Goal: Information Seeking & Learning: Learn about a topic

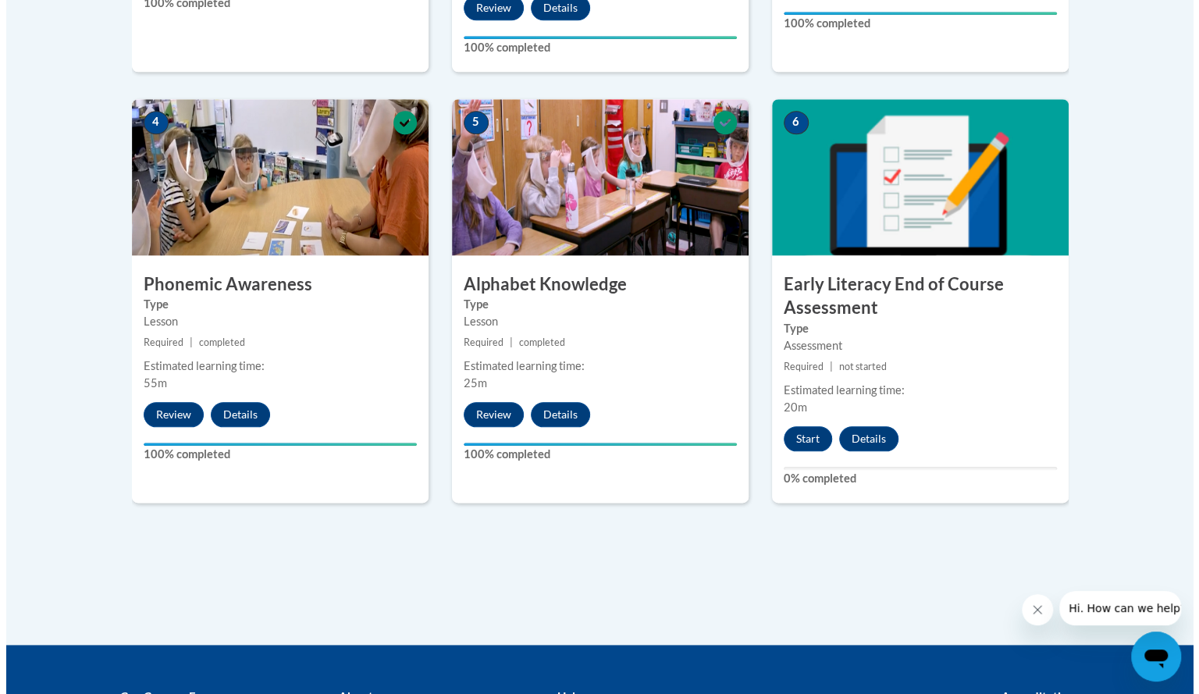
scroll to position [858, 0]
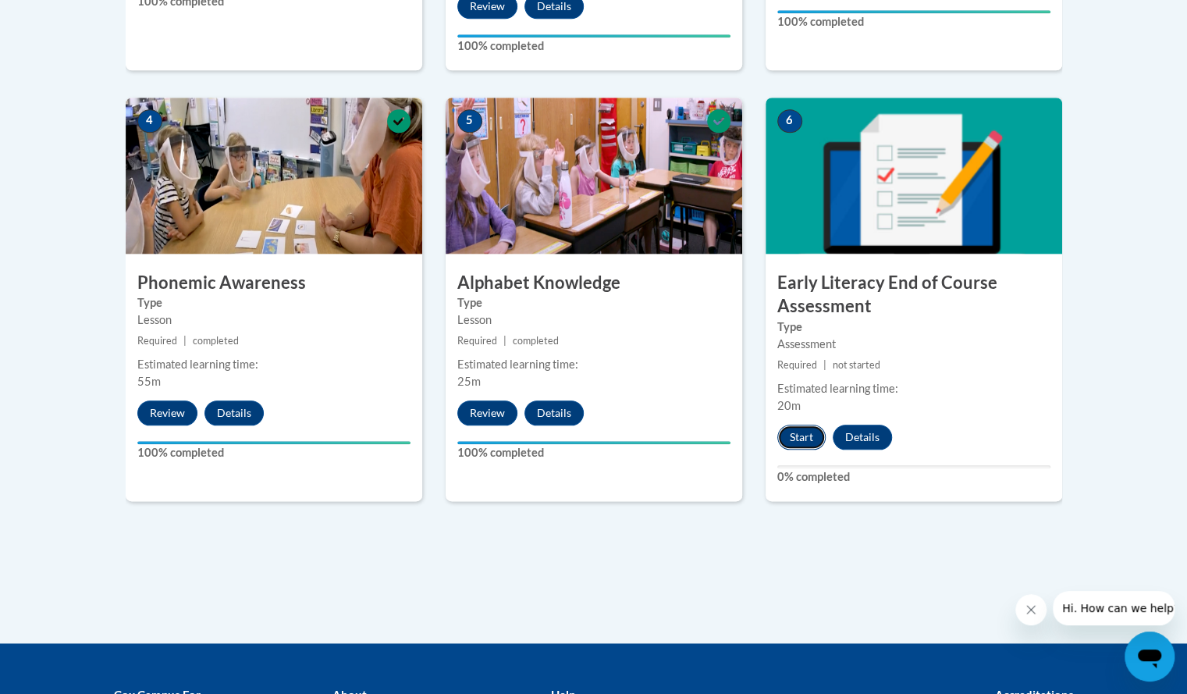
click at [801, 430] on button "Start" at bounding box center [801, 437] width 48 height 25
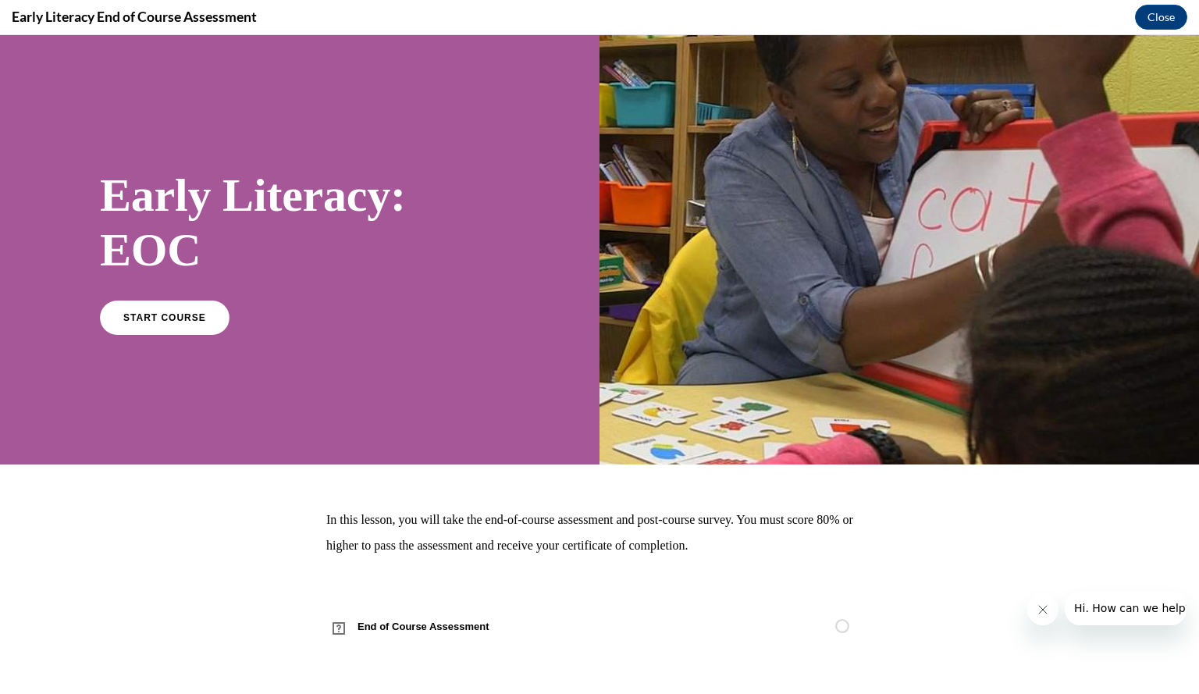
scroll to position [0, 0]
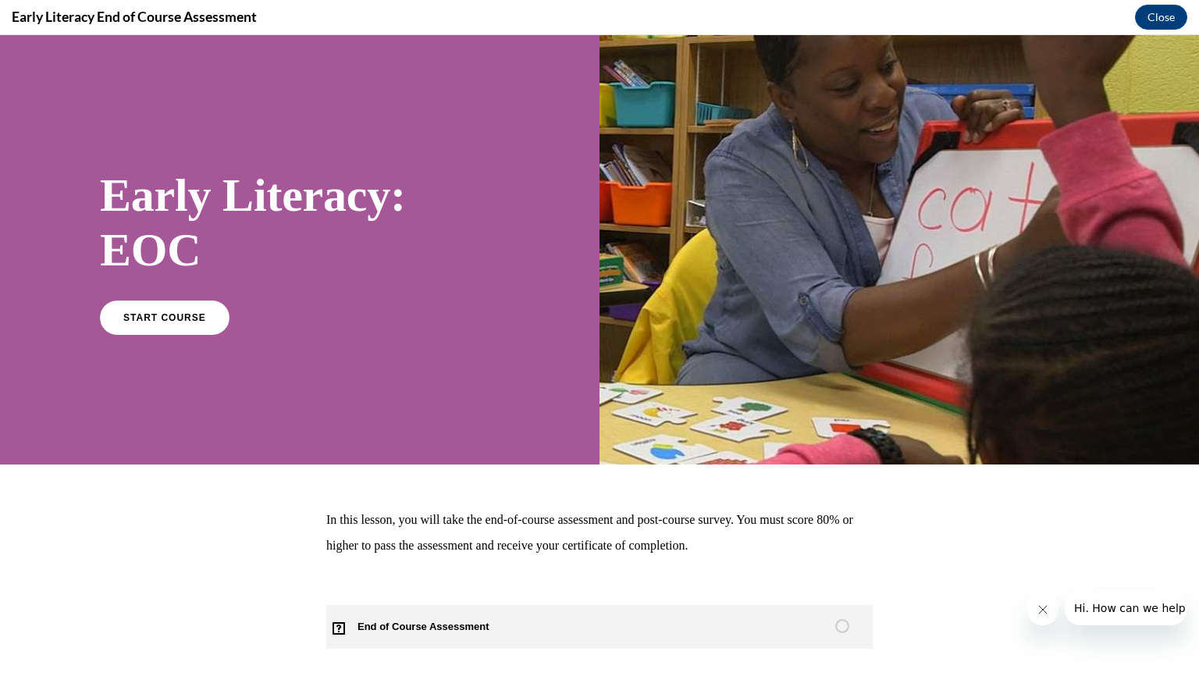
click at [417, 627] on span "End of Course Assessment" at bounding box center [432, 627] width 212 height 44
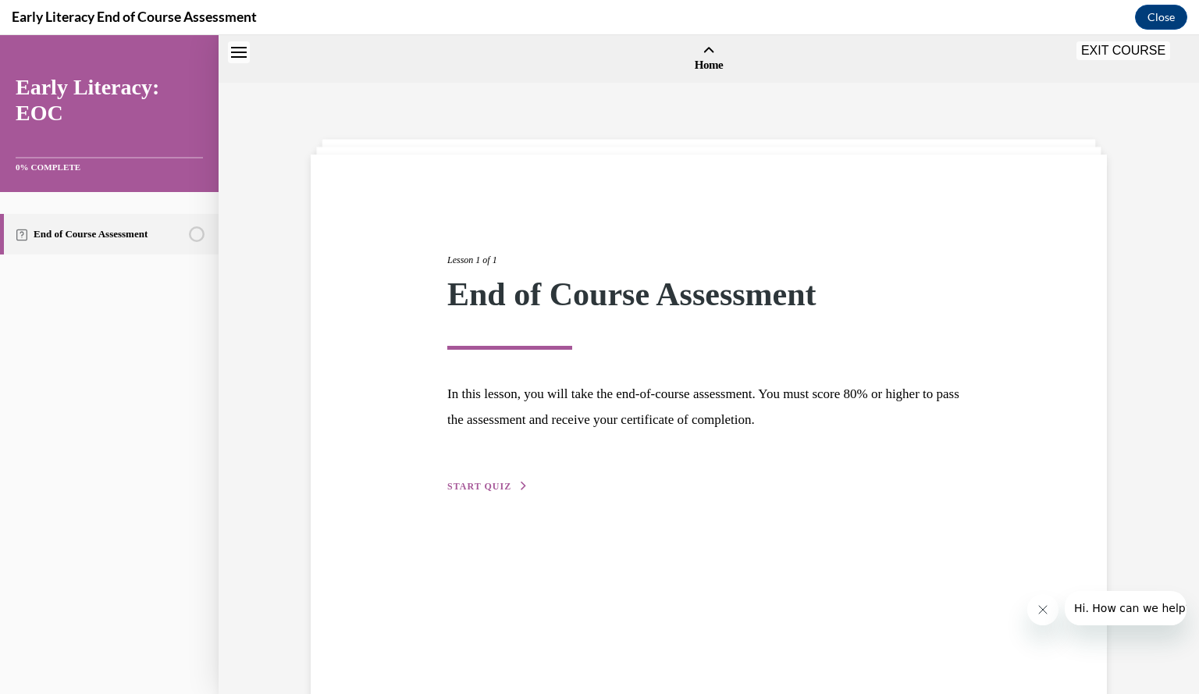
scroll to position [48, 0]
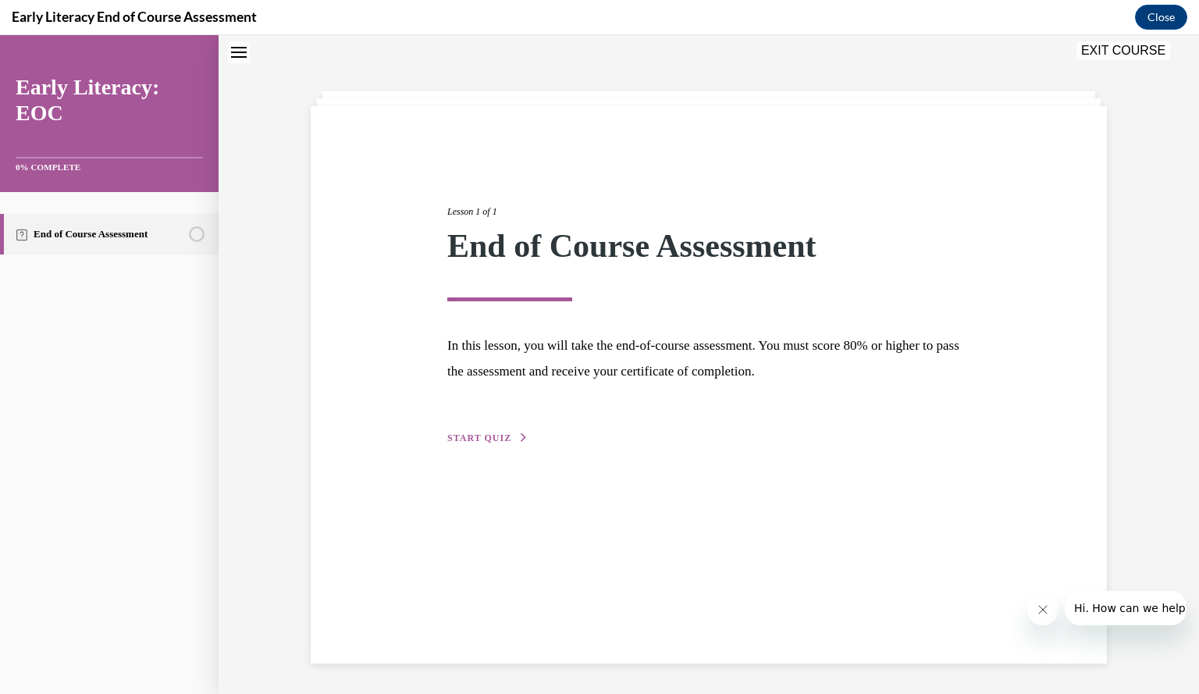
click at [482, 436] on span "START QUIZ" at bounding box center [479, 437] width 64 height 11
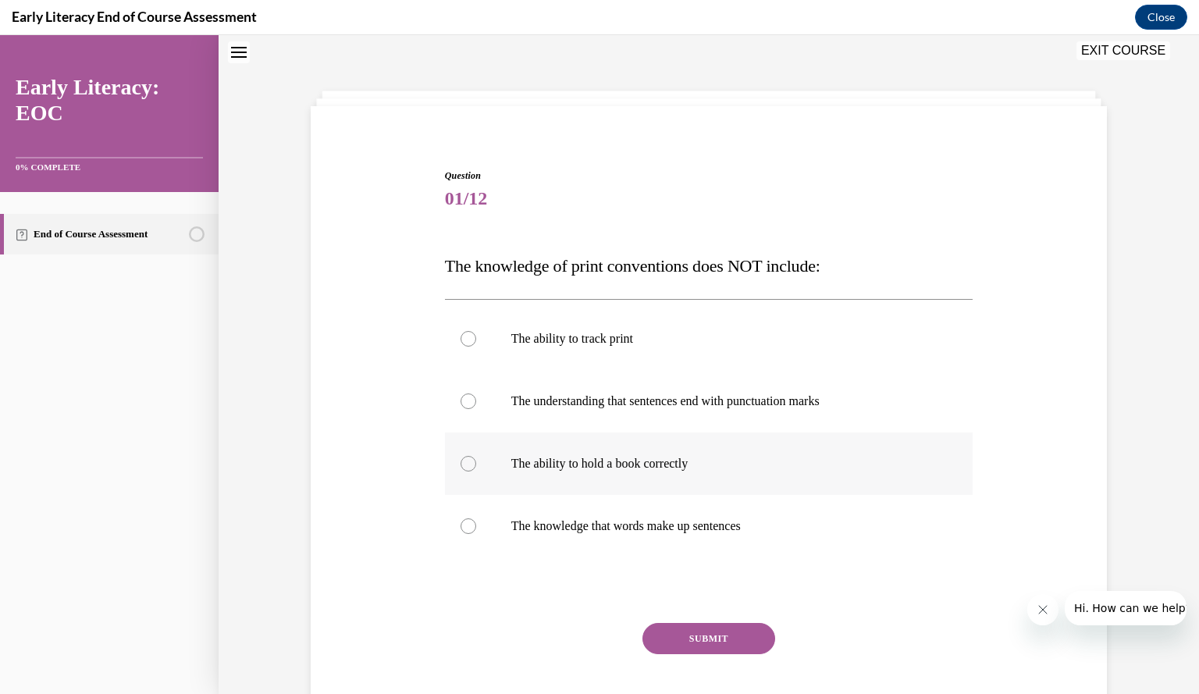
click at [460, 466] on div at bounding box center [468, 464] width 16 height 16
click at [688, 636] on button "SUBMIT" at bounding box center [708, 638] width 133 height 31
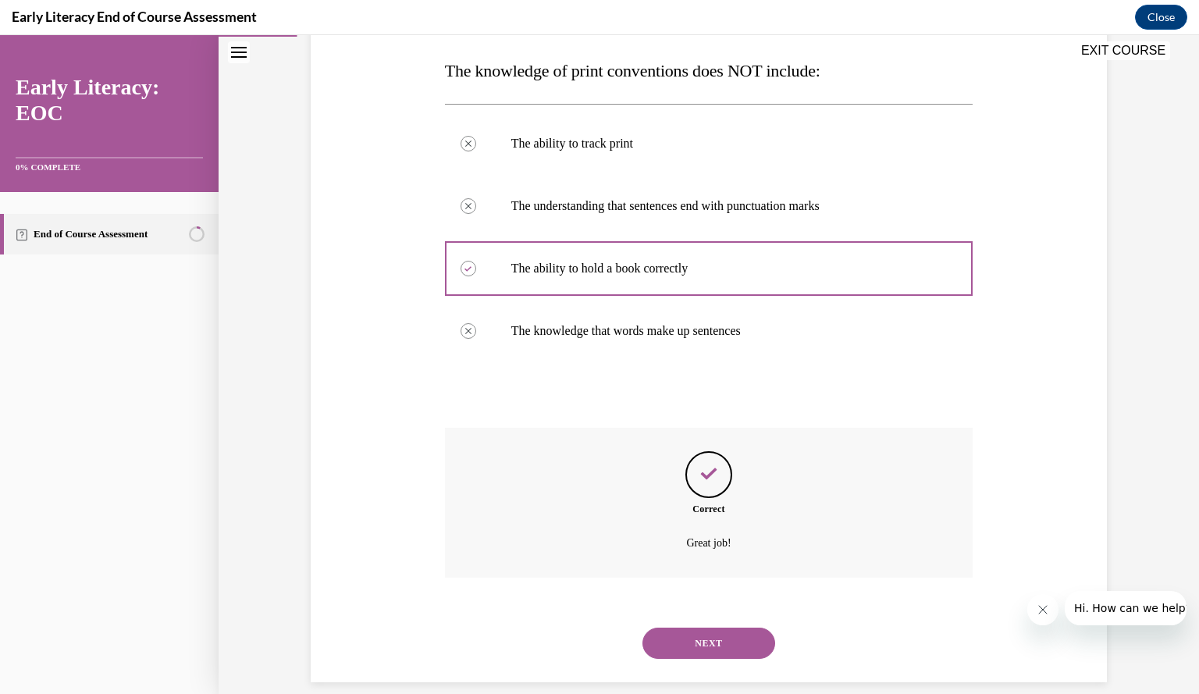
scroll to position [262, 0]
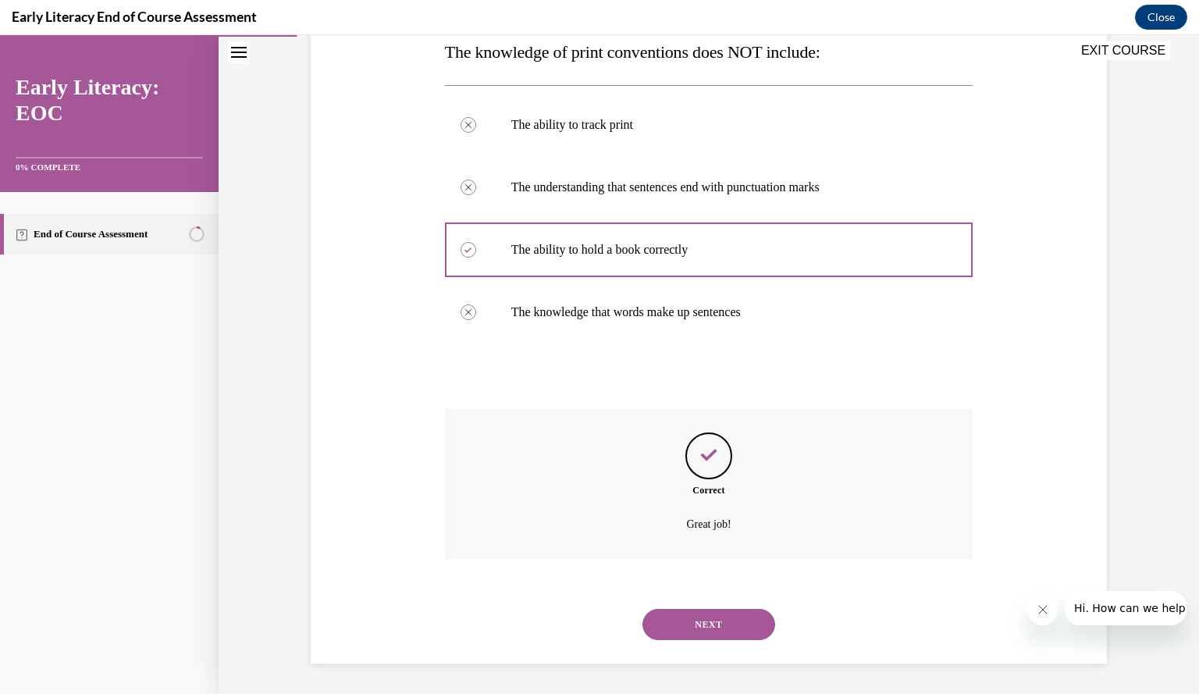
click at [694, 625] on button "NEXT" at bounding box center [708, 624] width 133 height 31
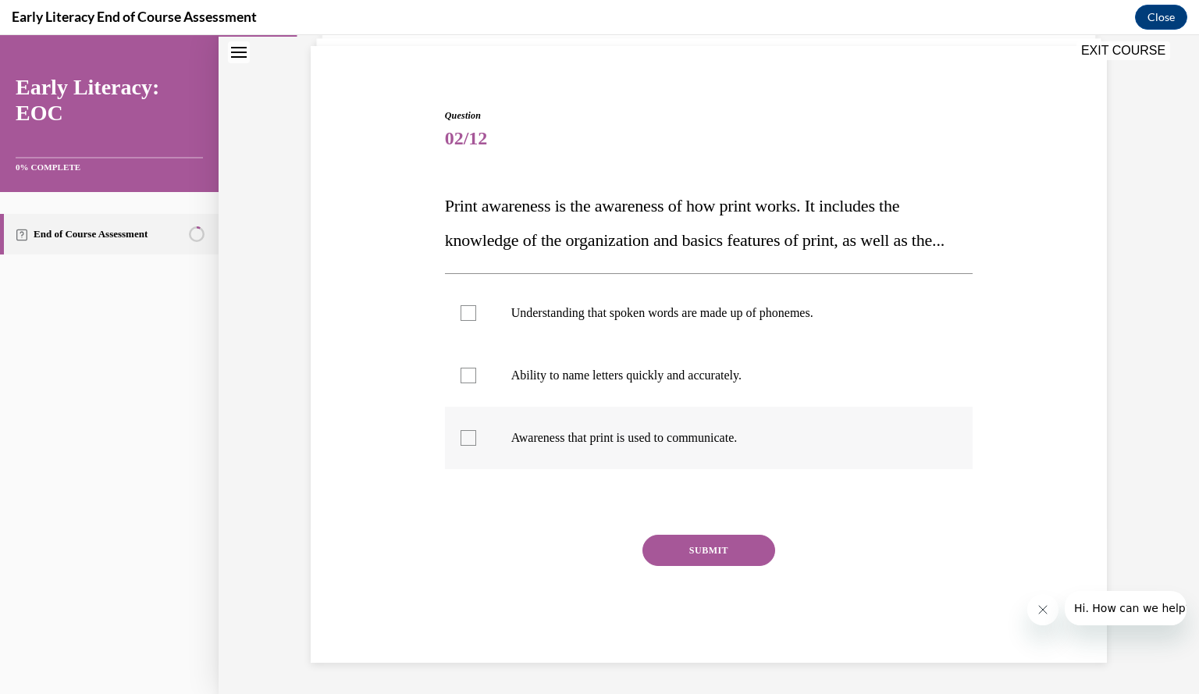
click at [463, 435] on div at bounding box center [468, 438] width 16 height 16
click at [698, 552] on button "SUBMIT" at bounding box center [708, 550] width 133 height 31
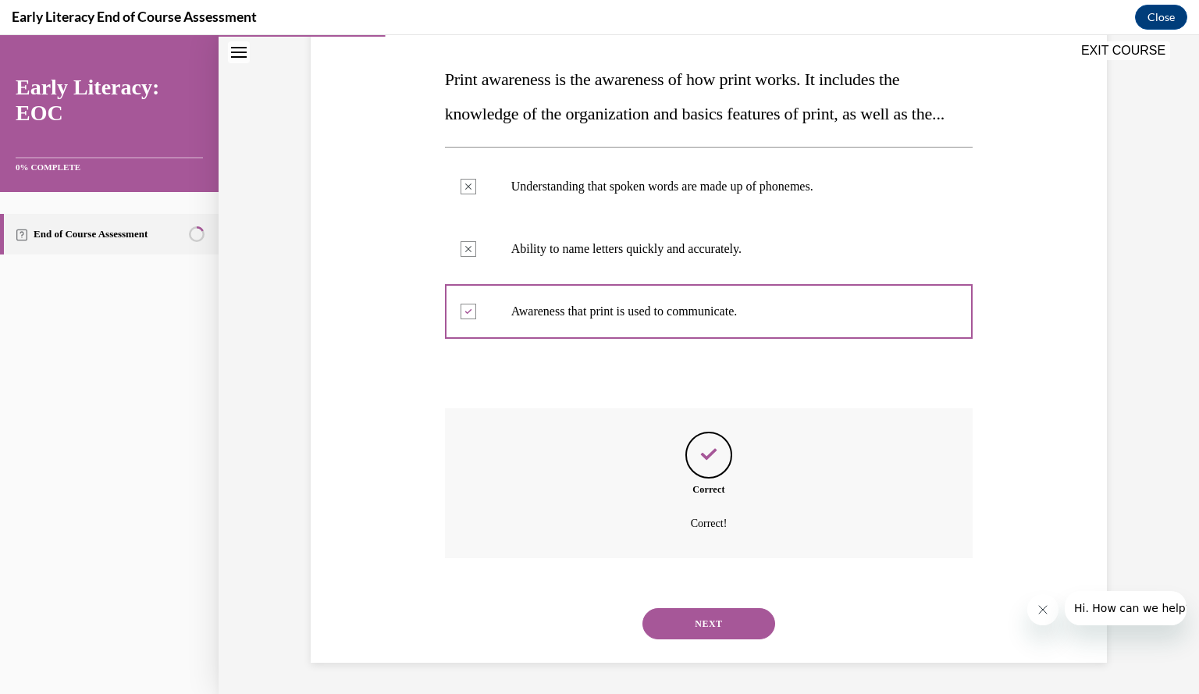
scroll to position [268, 0]
click at [691, 624] on button "NEXT" at bounding box center [708, 623] width 133 height 31
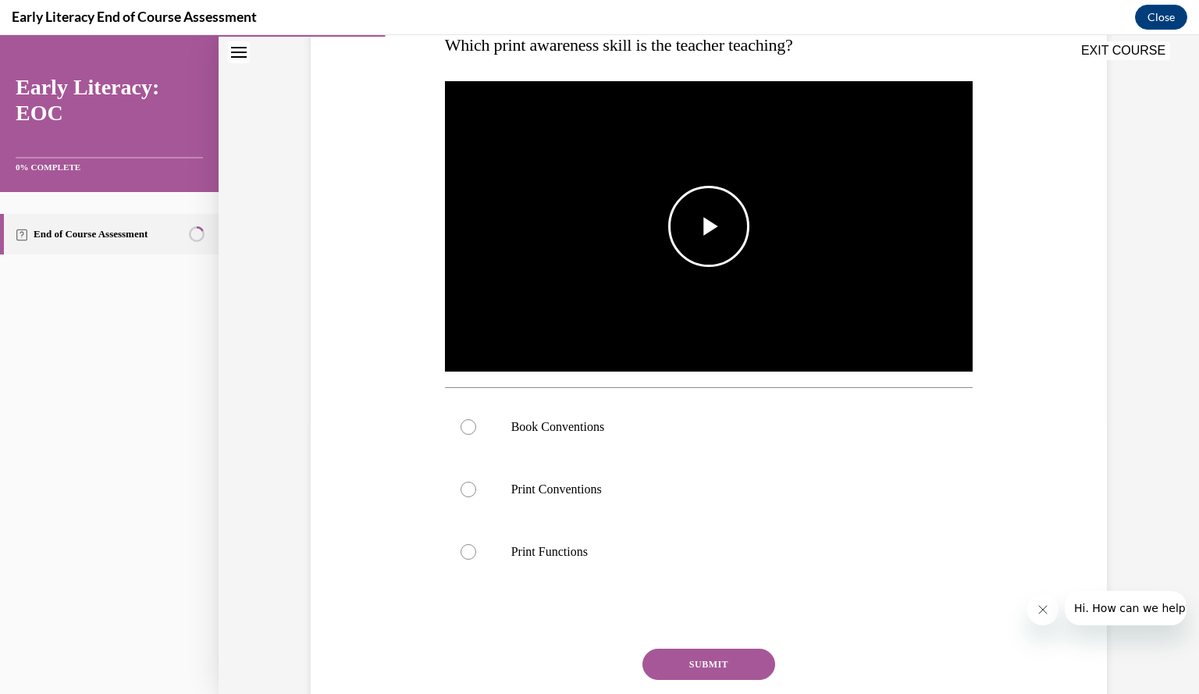
scroll to position [270, 0]
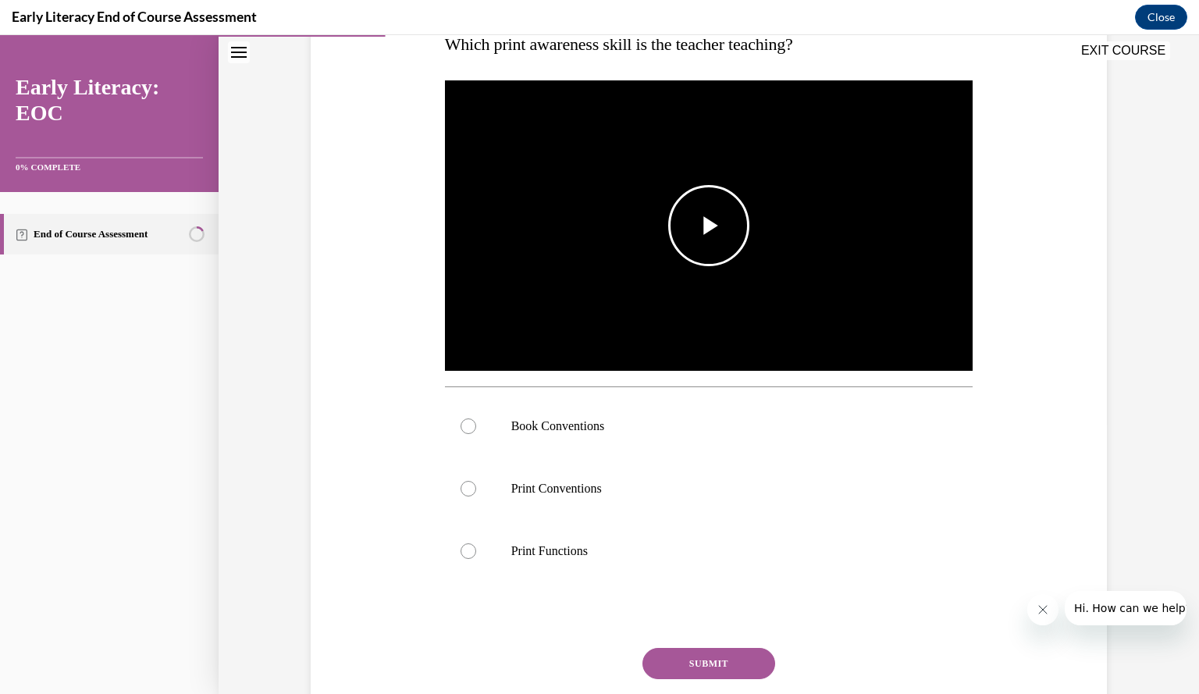
click at [709, 226] on span "Video player" at bounding box center [709, 226] width 0 height 0
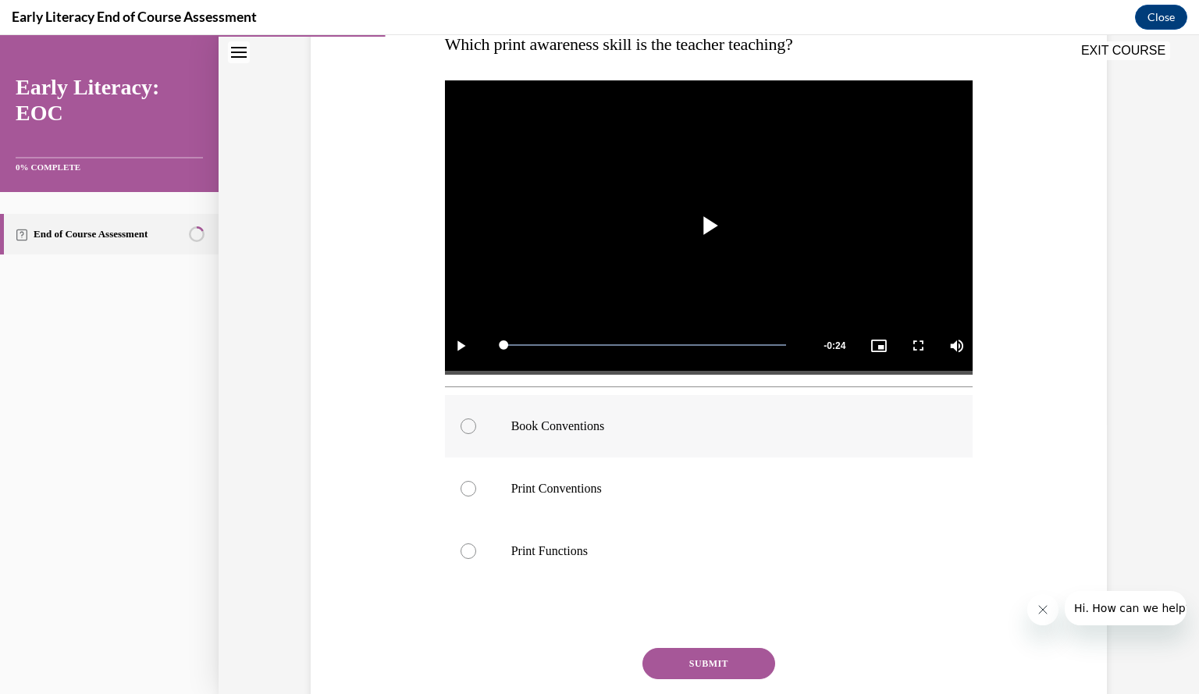
click at [460, 427] on div at bounding box center [468, 426] width 16 height 16
click at [695, 656] on button "SUBMIT" at bounding box center [708, 663] width 133 height 31
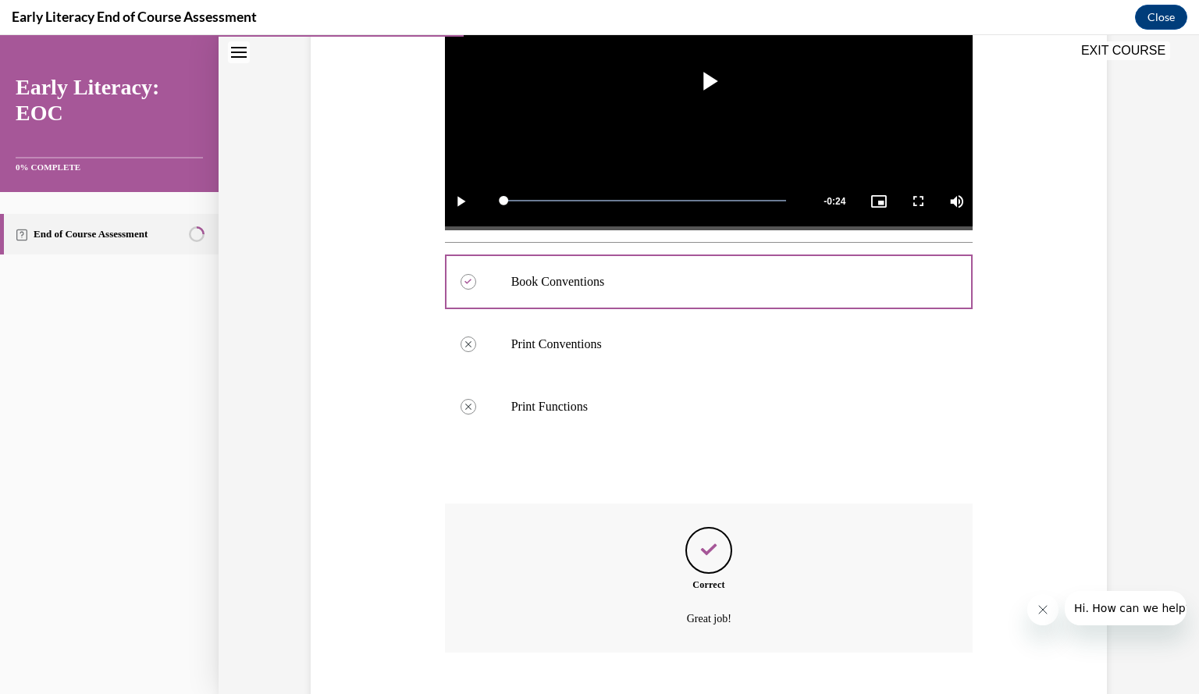
scroll to position [508, 0]
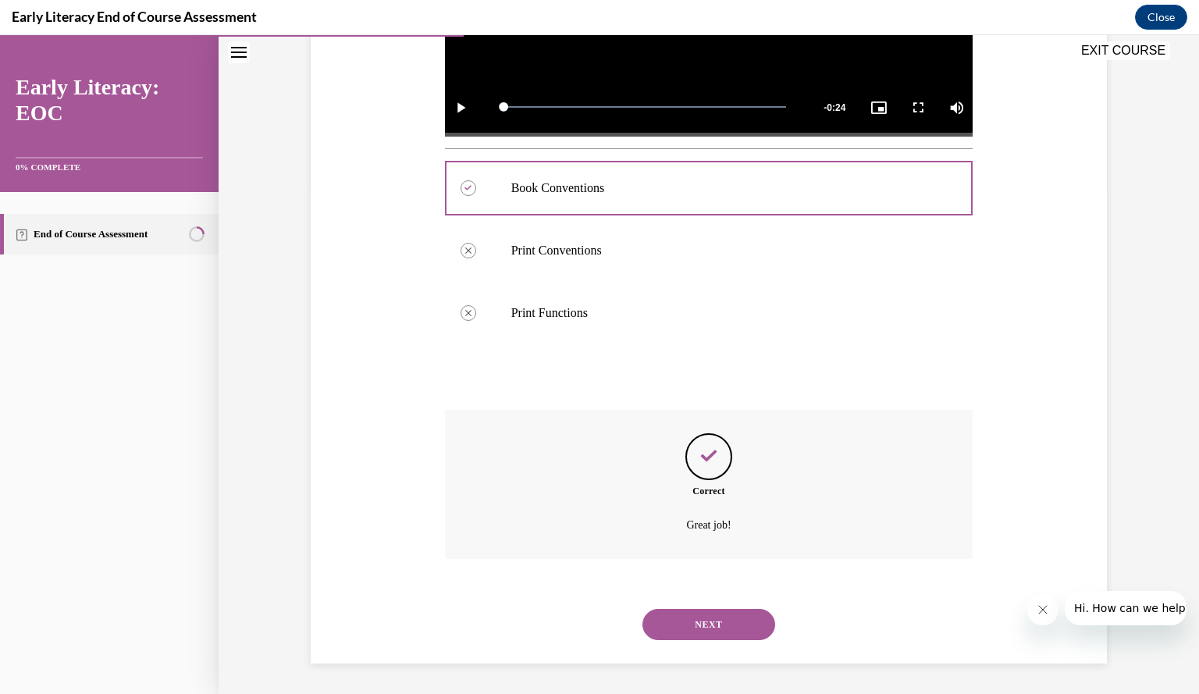
click at [696, 627] on button "NEXT" at bounding box center [708, 624] width 133 height 31
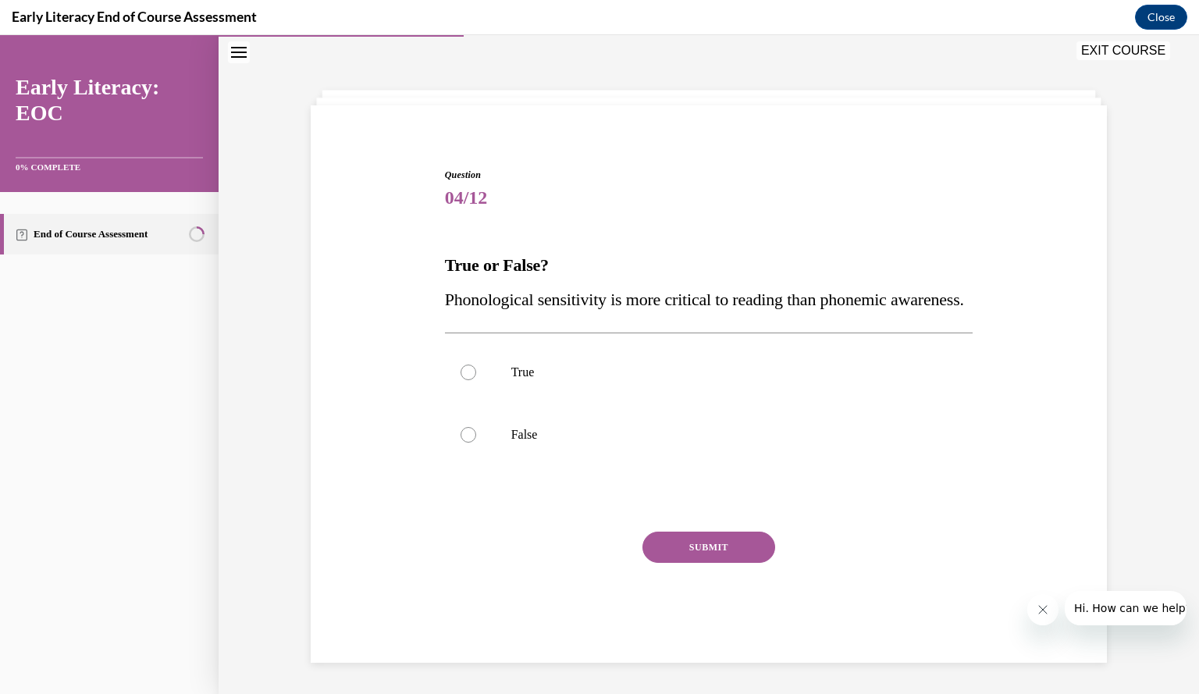
scroll to position [80, 0]
click at [460, 441] on div at bounding box center [468, 435] width 16 height 16
click at [697, 547] on button "SUBMIT" at bounding box center [708, 546] width 133 height 31
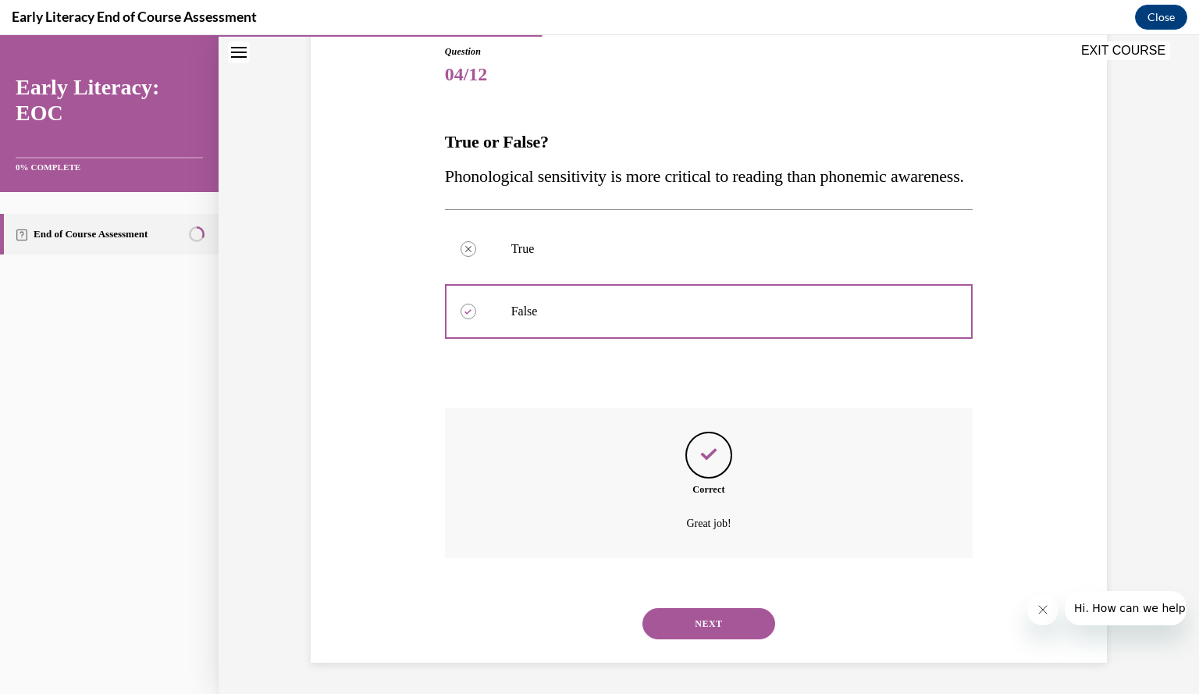
scroll to position [206, 0]
click at [698, 622] on button "NEXT" at bounding box center [708, 623] width 133 height 31
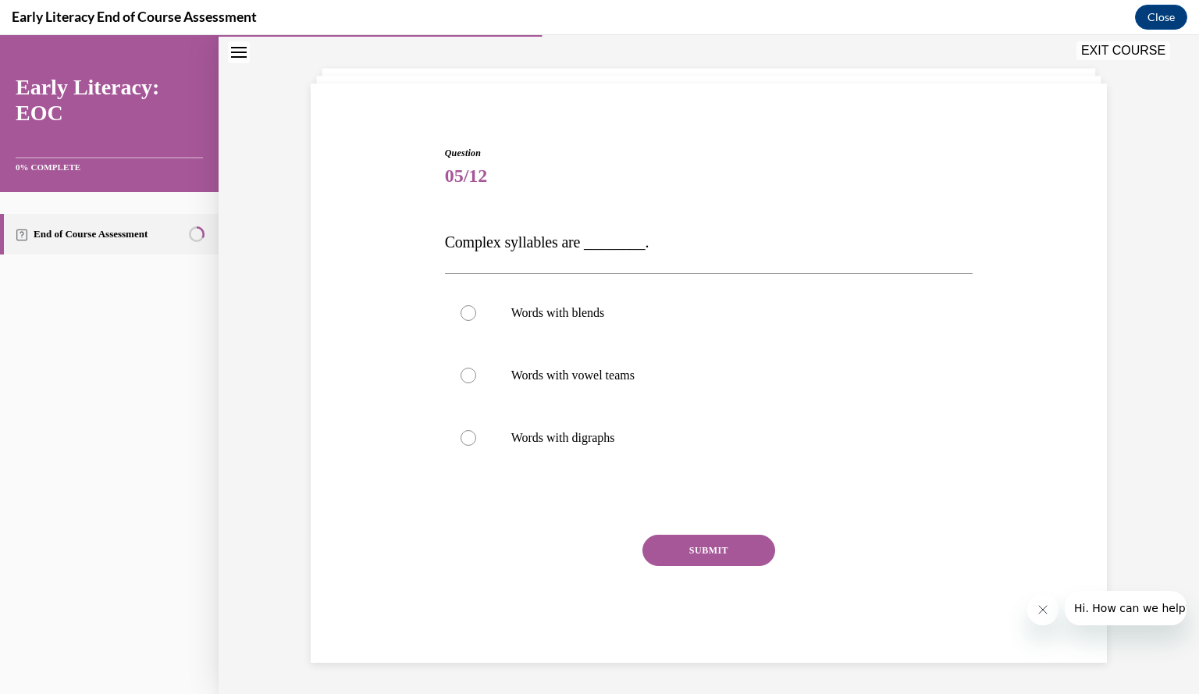
scroll to position [70, 0]
click at [463, 315] on div at bounding box center [468, 314] width 16 height 16
click at [693, 550] on button "SUBMIT" at bounding box center [708, 550] width 133 height 31
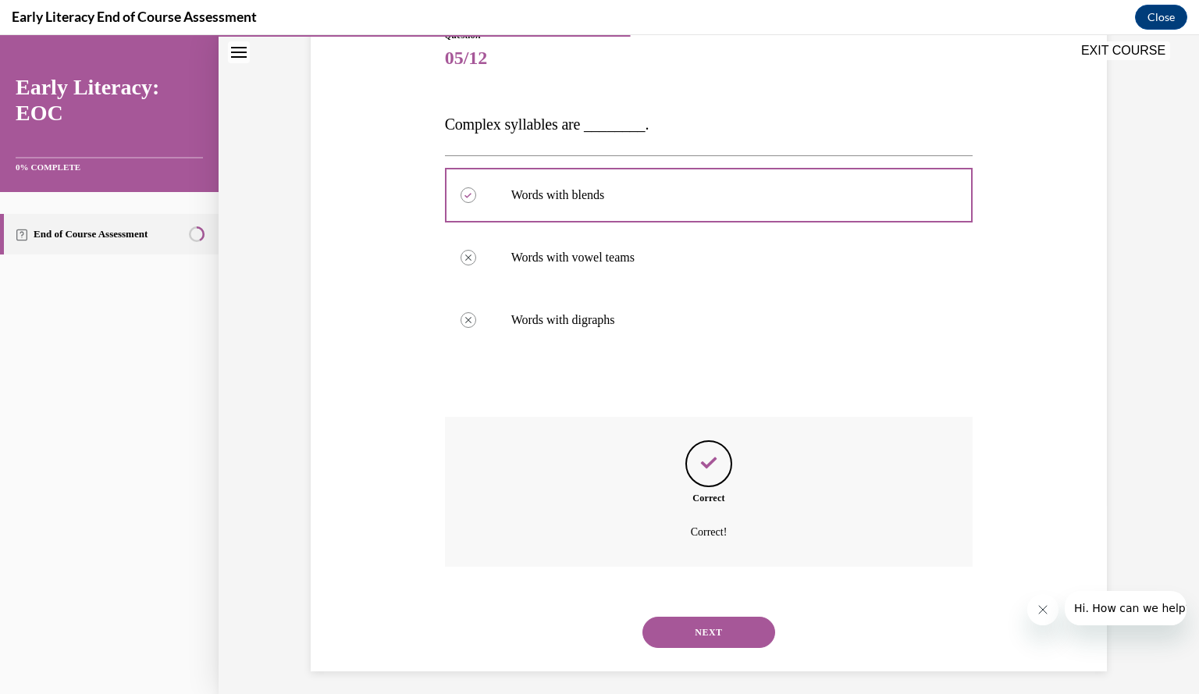
scroll to position [197, 0]
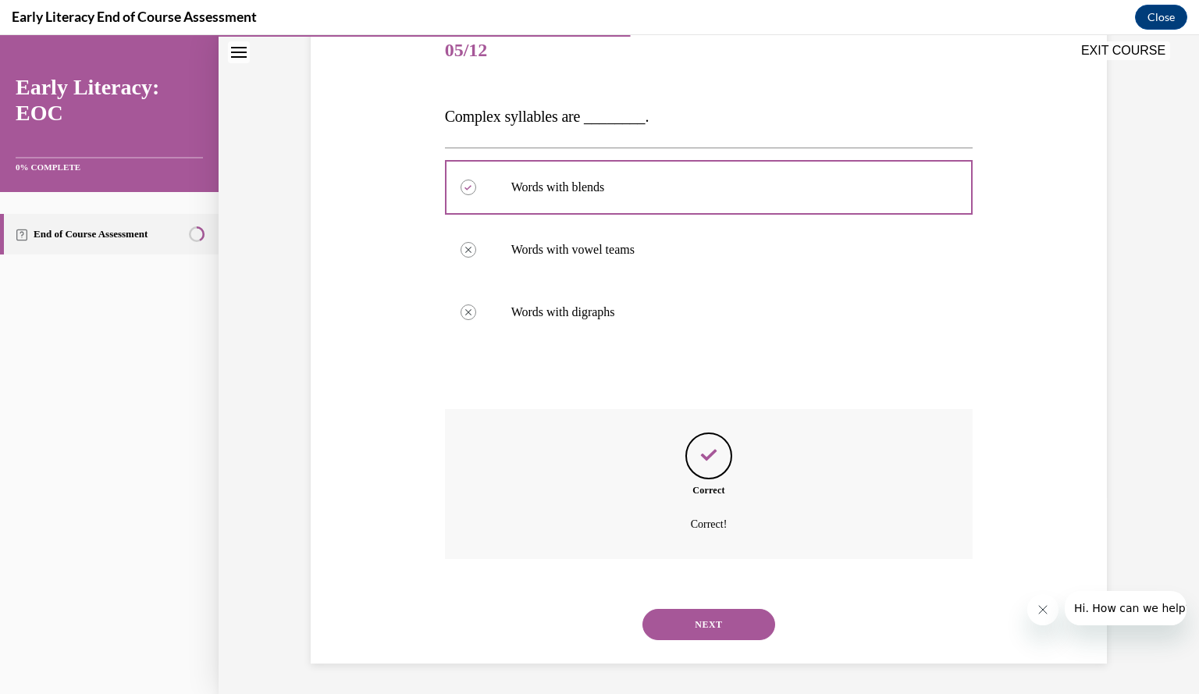
click at [686, 622] on button "NEXT" at bounding box center [708, 624] width 133 height 31
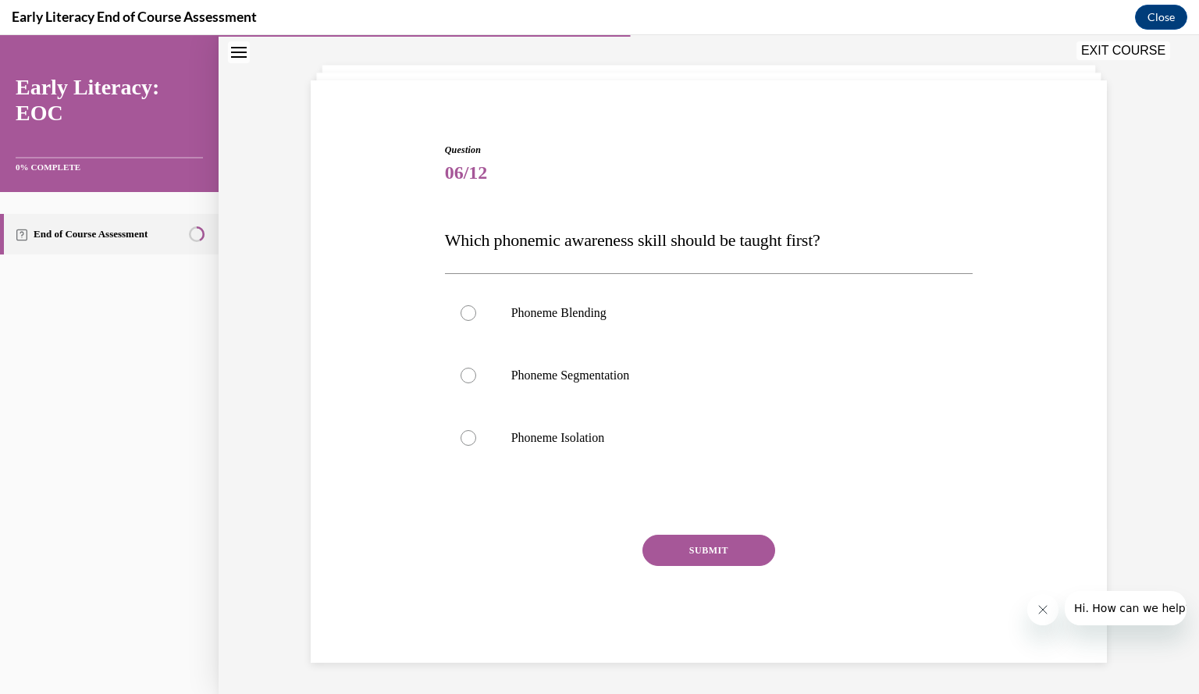
scroll to position [73, 0]
click at [460, 444] on div at bounding box center [468, 439] width 16 height 16
click at [702, 550] on button "SUBMIT" at bounding box center [708, 550] width 133 height 31
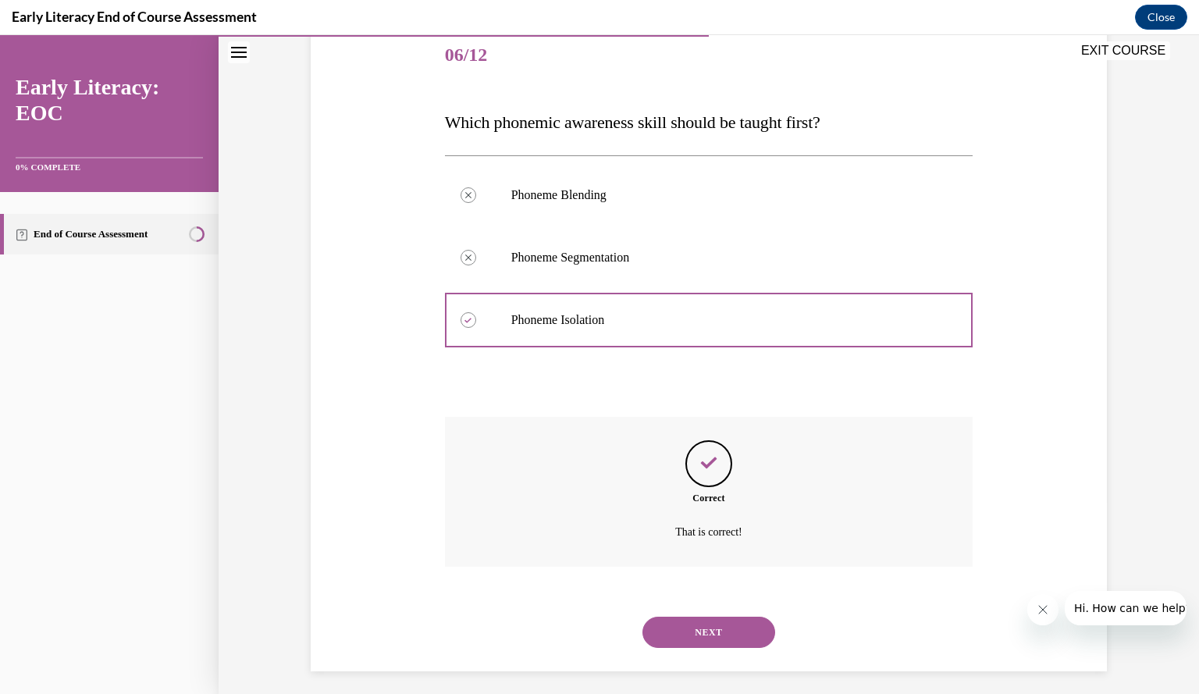
scroll to position [200, 0]
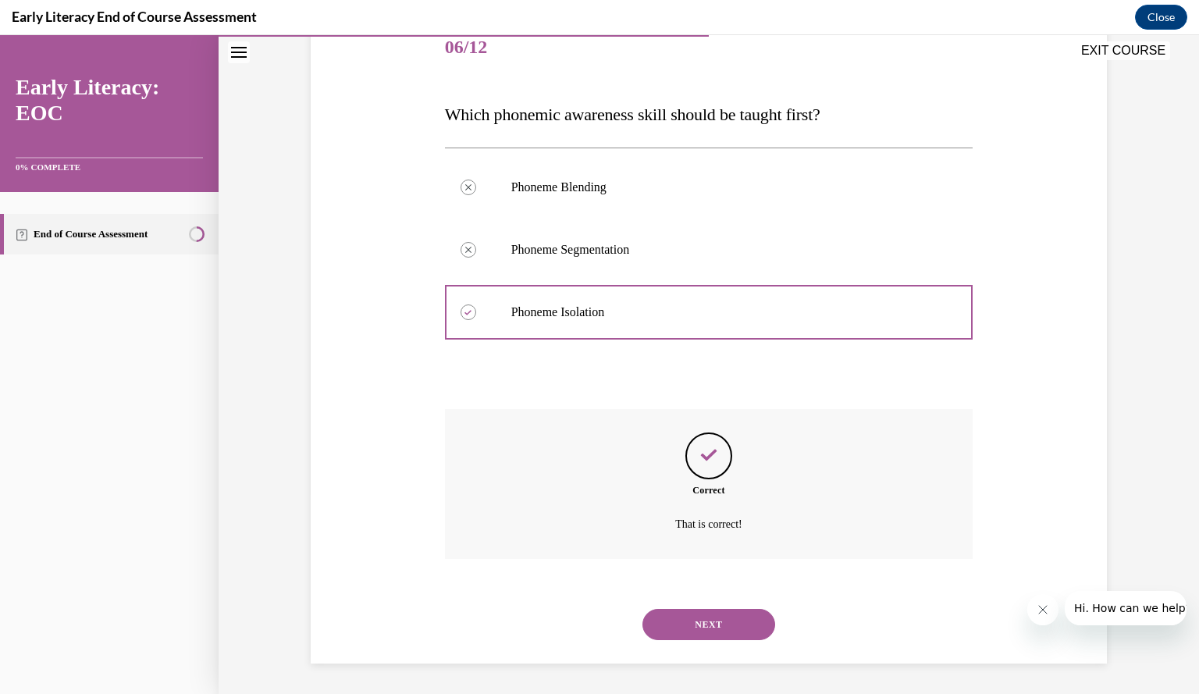
click at [684, 622] on button "NEXT" at bounding box center [708, 624] width 133 height 31
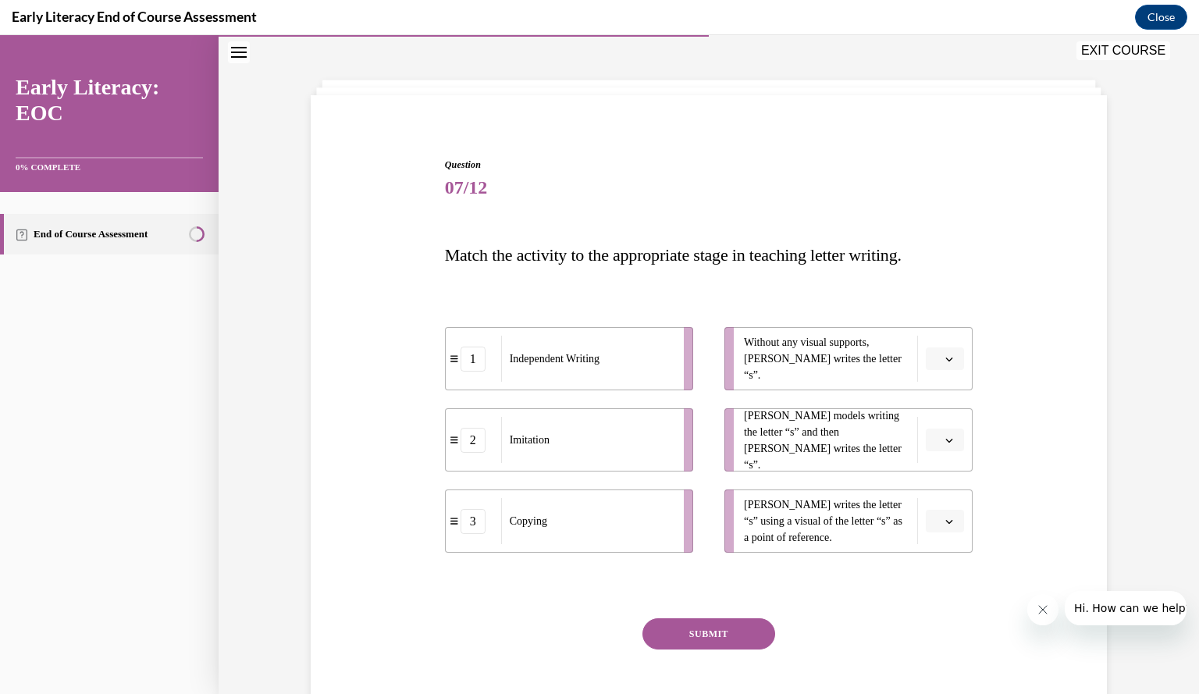
scroll to position [84, 0]
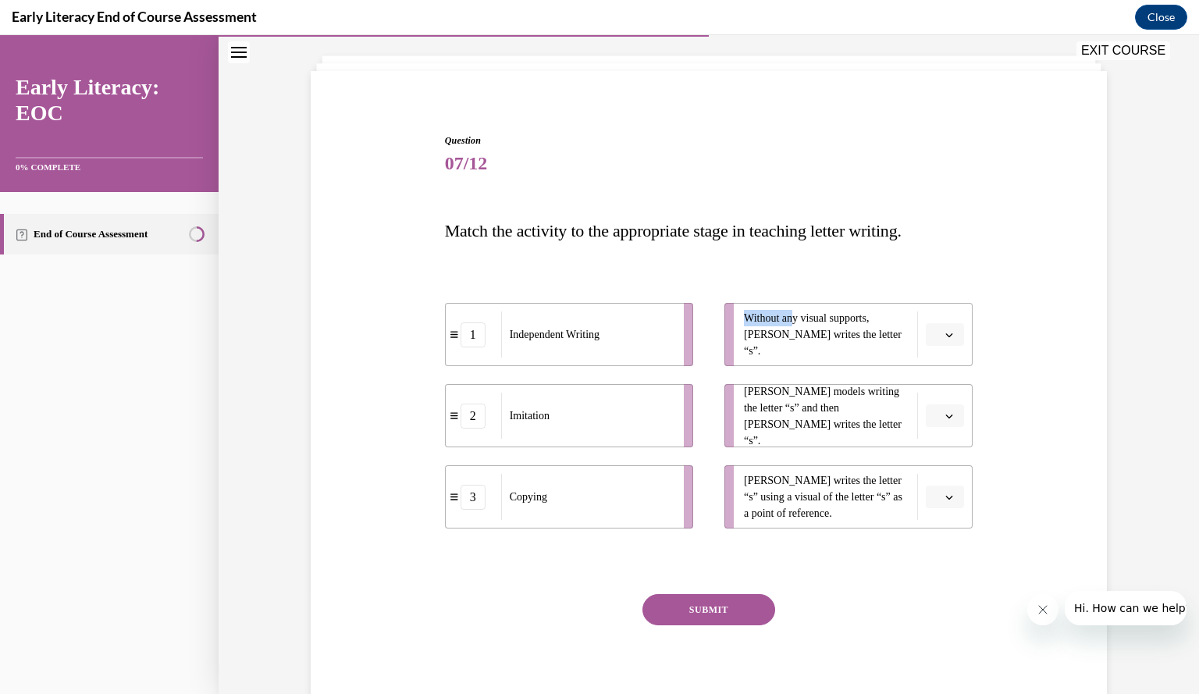
drag, startPoint x: 790, startPoint y: 333, endPoint x: 583, endPoint y: 340, distance: 206.9
click at [583, 340] on div "1 Independent Writing 2 Imitation 3 Copying Without any visual supports, Tina w…" at bounding box center [709, 400] width 528 height 257
click at [945, 332] on icon "button" at bounding box center [949, 335] width 8 height 8
click at [933, 399] on span "1" at bounding box center [932, 400] width 5 height 12
click at [944, 414] on span "button" at bounding box center [949, 416] width 11 height 11
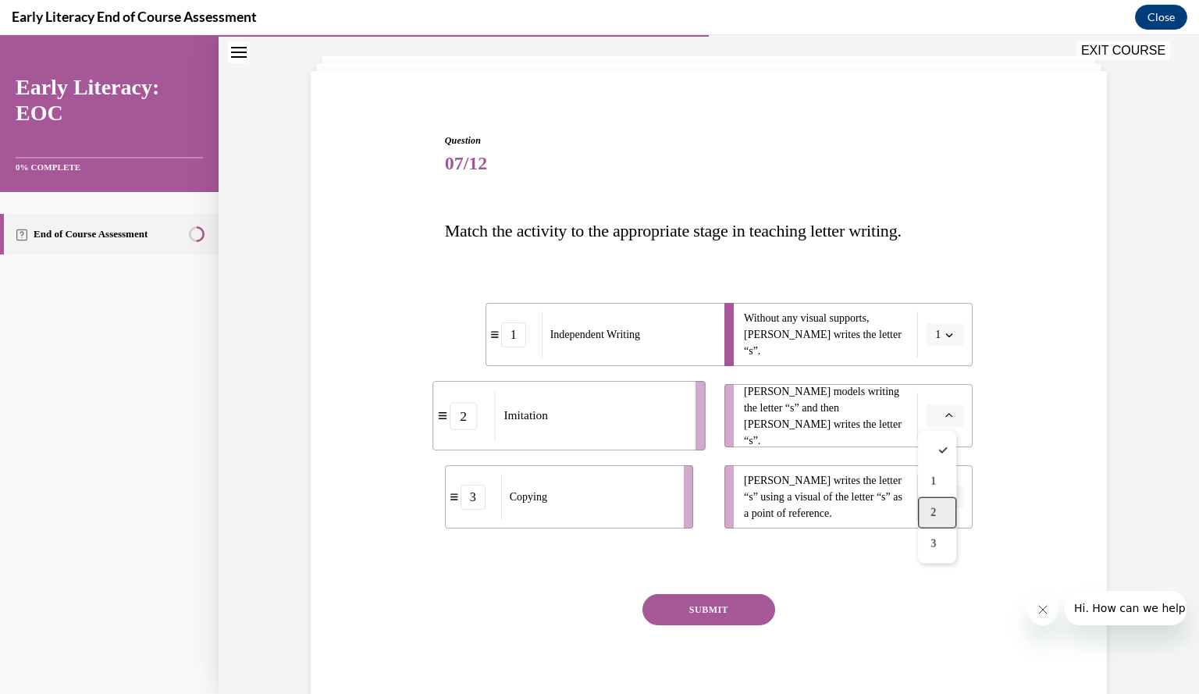
click at [938, 508] on div "2" at bounding box center [937, 512] width 38 height 31
click at [945, 499] on icon "button" at bounding box center [949, 497] width 8 height 8
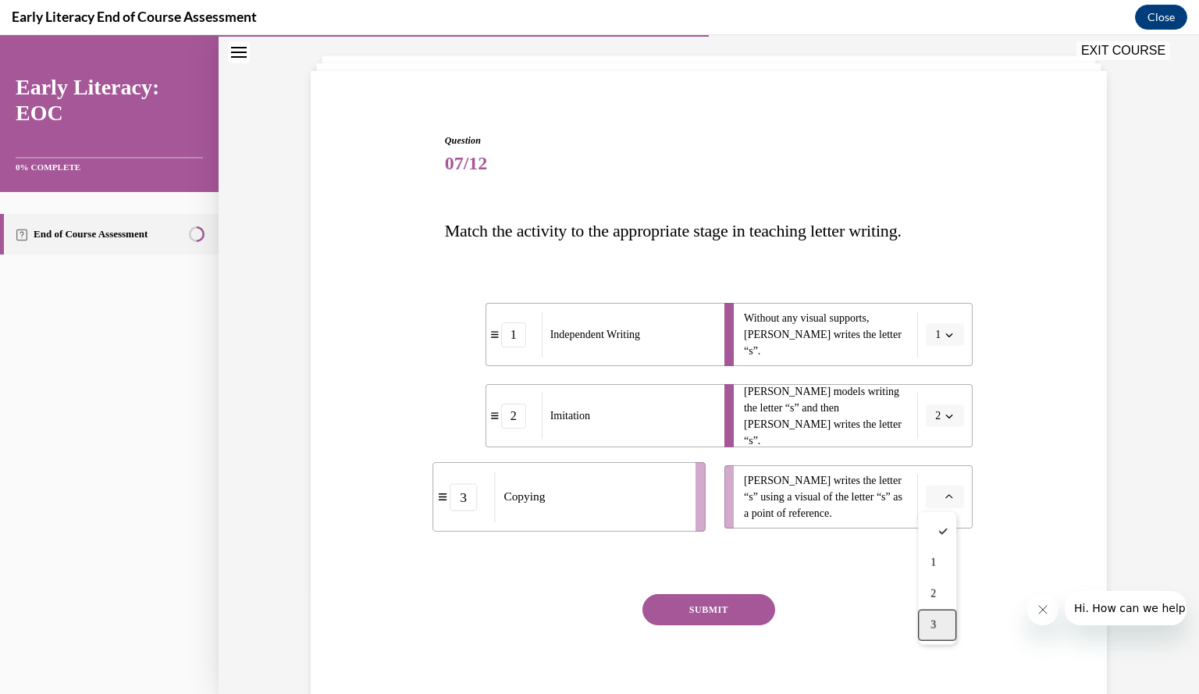
click at [937, 622] on div "3" at bounding box center [937, 625] width 38 height 31
click at [704, 604] on button "SUBMIT" at bounding box center [708, 609] width 133 height 31
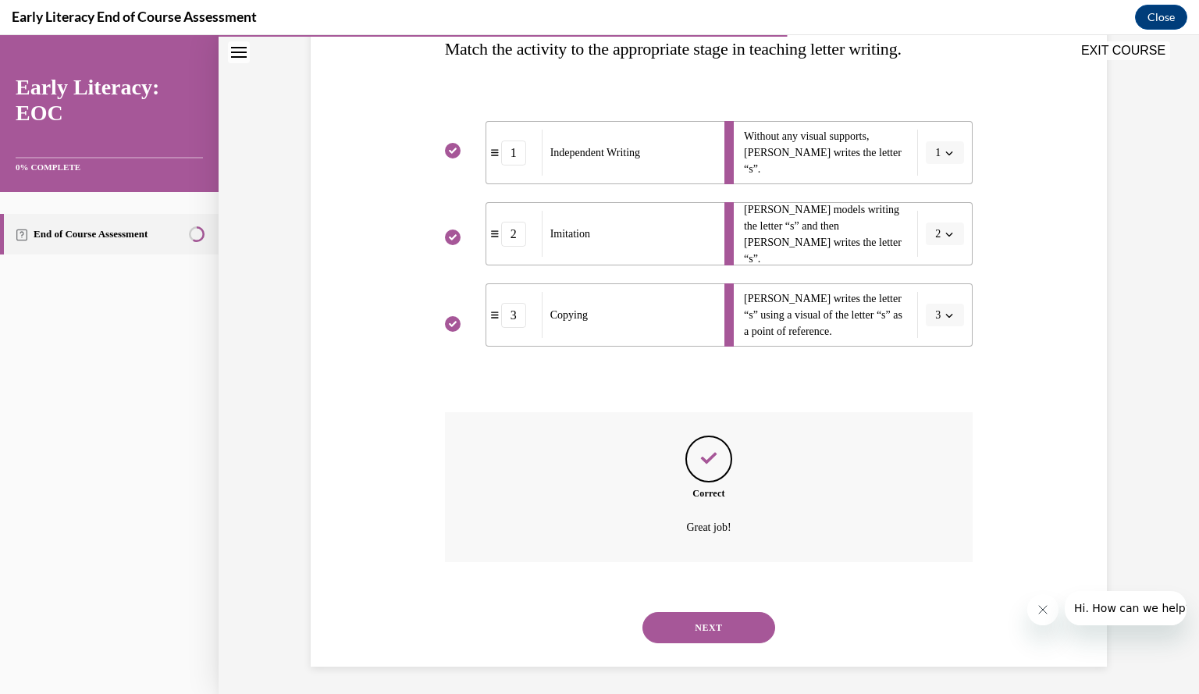
scroll to position [268, 0]
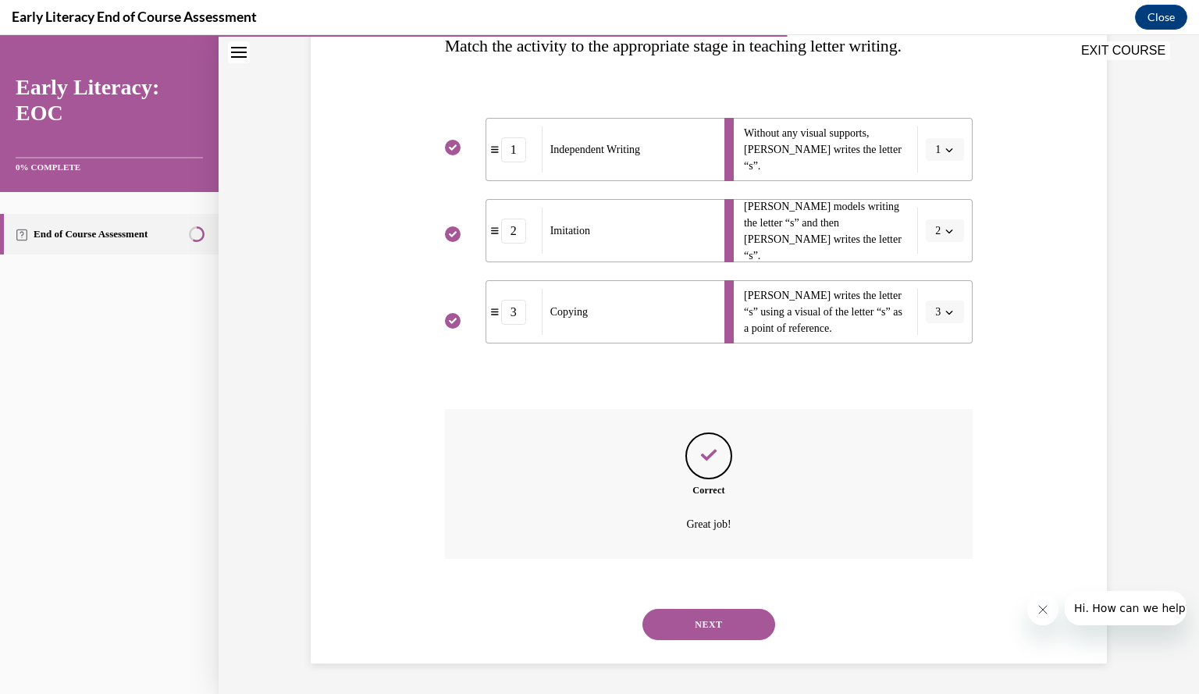
click at [696, 624] on button "NEXT" at bounding box center [708, 624] width 133 height 31
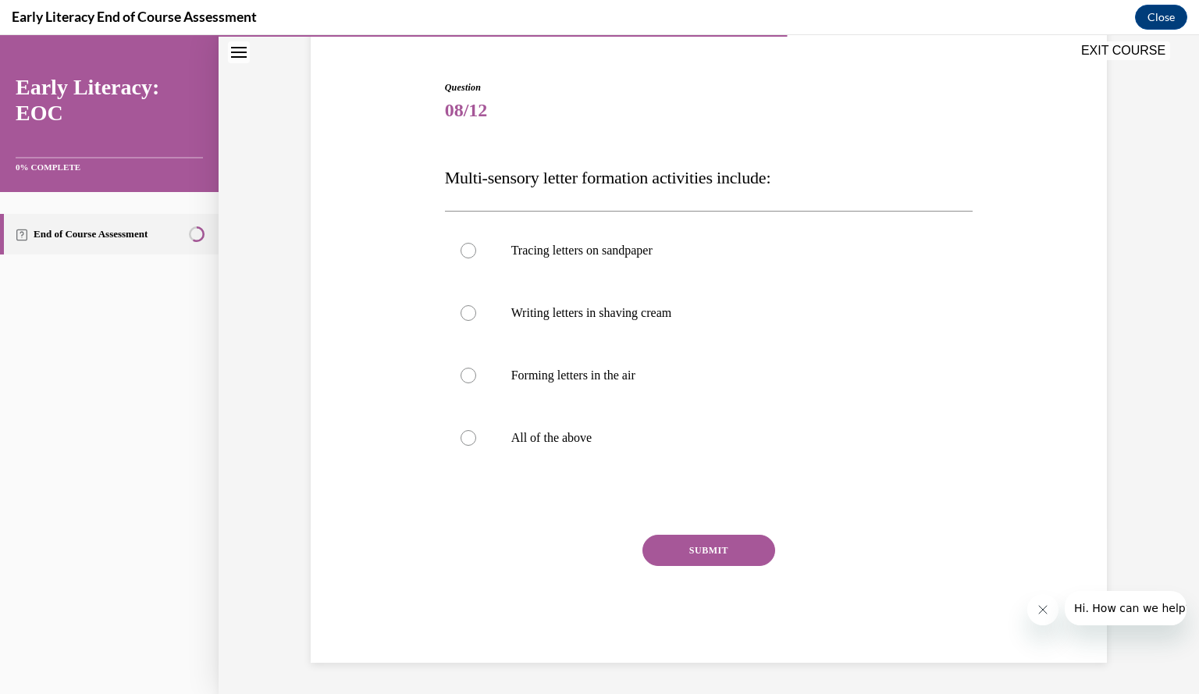
scroll to position [136, 0]
click at [462, 439] on div at bounding box center [468, 439] width 16 height 16
click at [702, 545] on button "SUBMIT" at bounding box center [708, 550] width 133 height 31
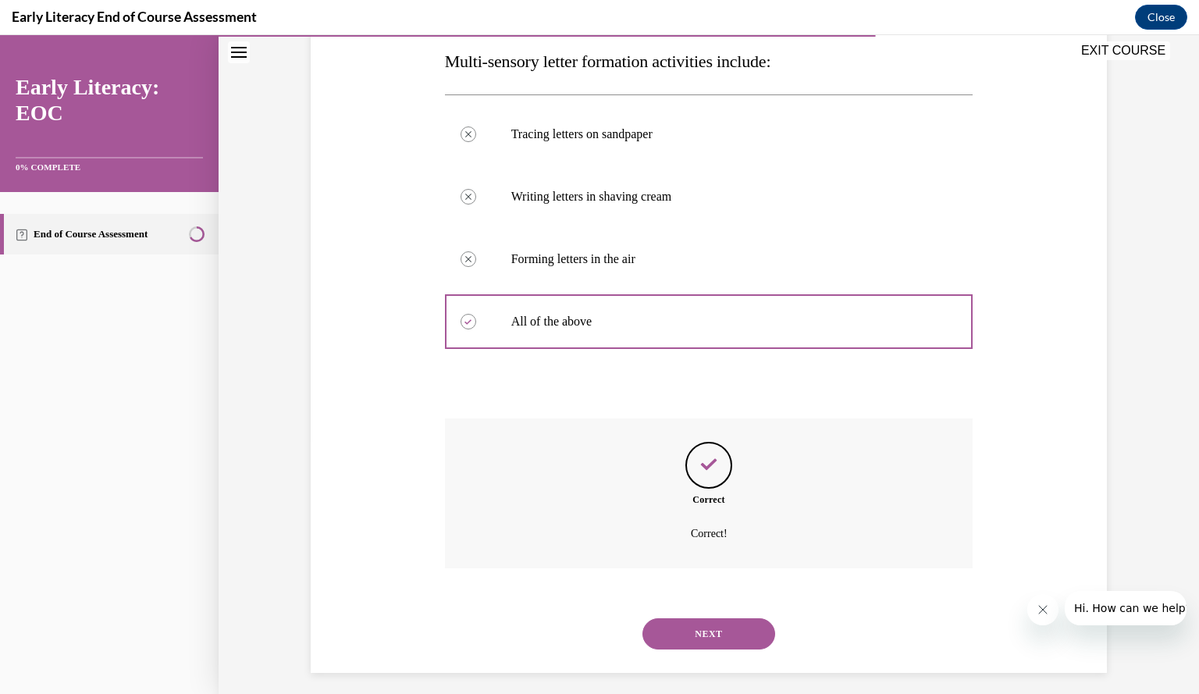
scroll to position [262, 0]
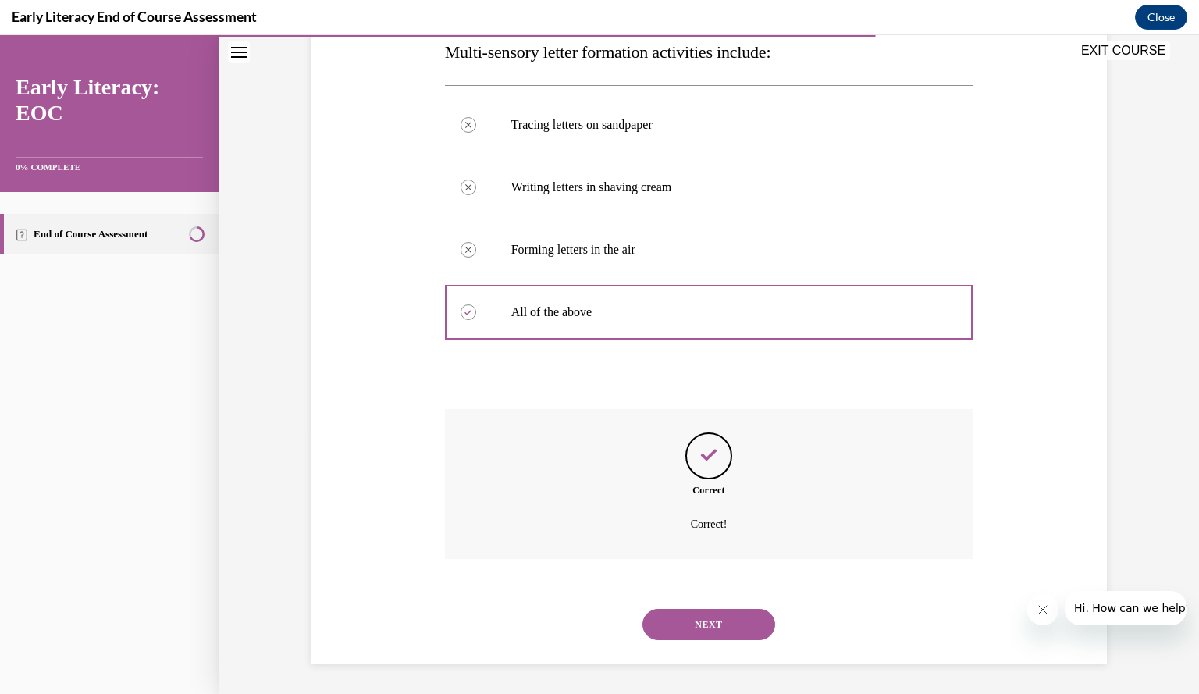
click at [709, 627] on button "NEXT" at bounding box center [708, 624] width 133 height 31
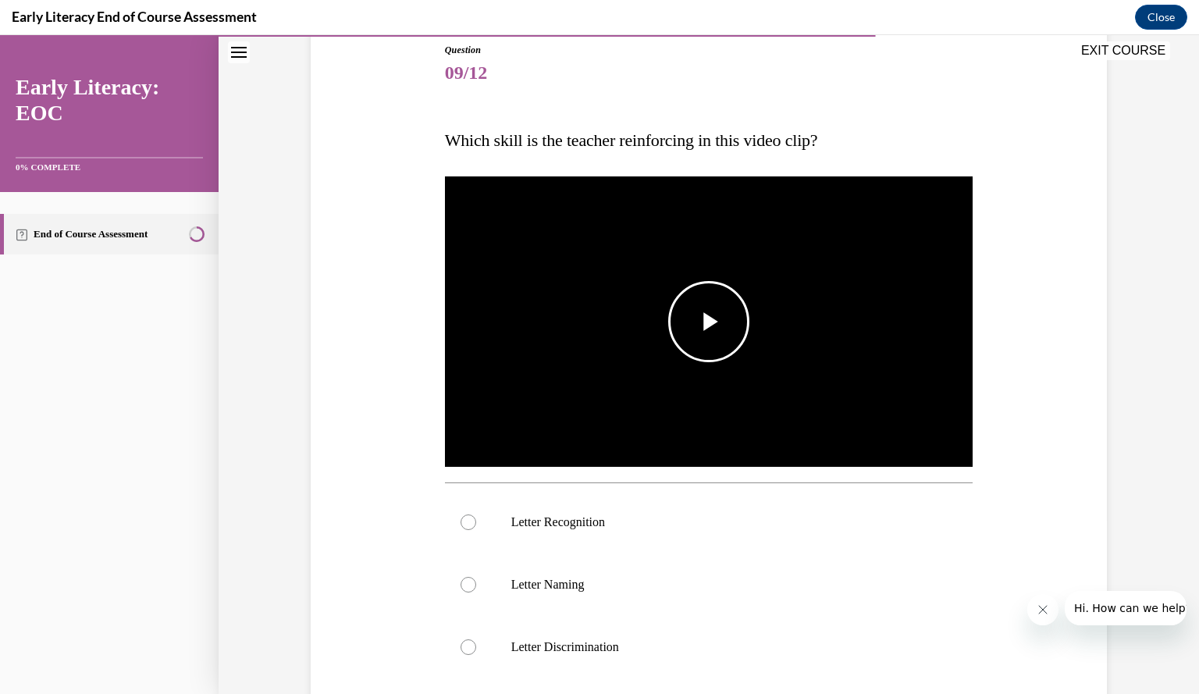
scroll to position [175, 0]
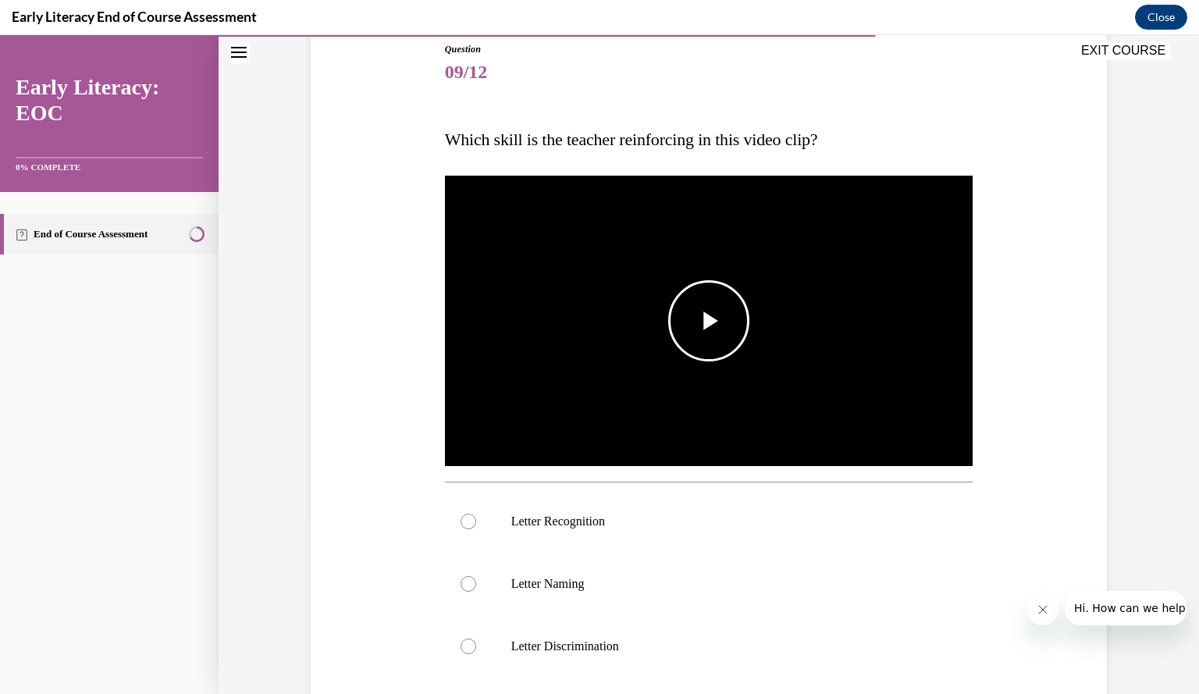
click at [709, 321] on span "Video player" at bounding box center [709, 321] width 0 height 0
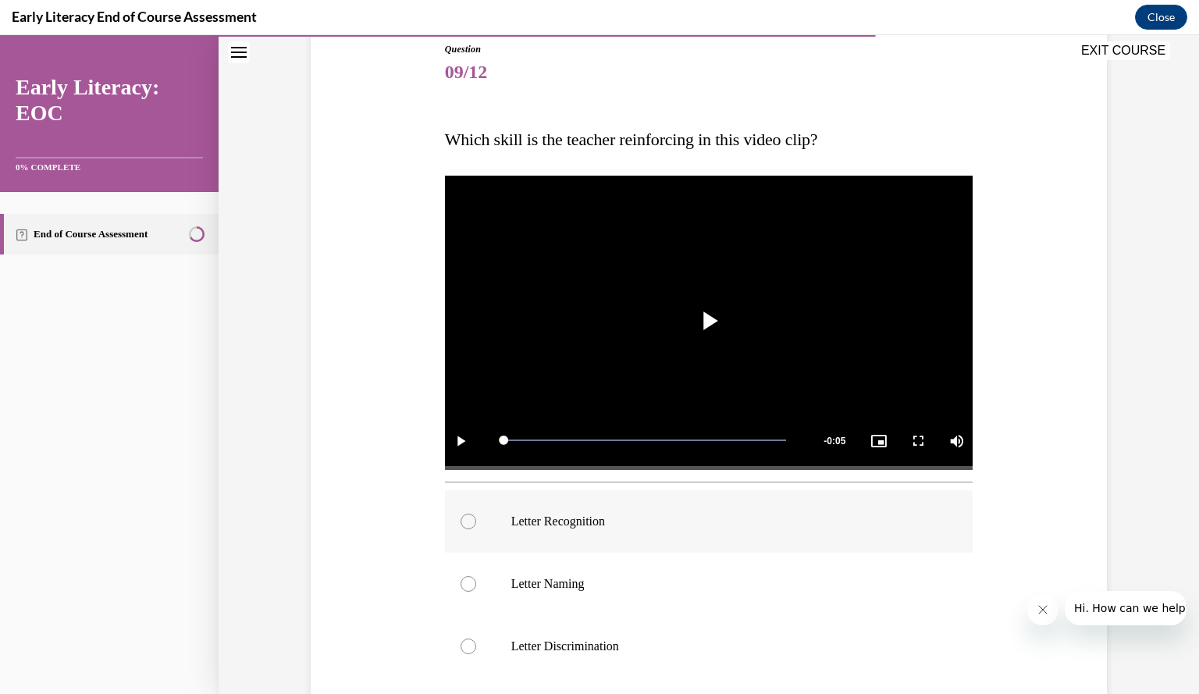
click at [460, 524] on div at bounding box center [468, 522] width 16 height 16
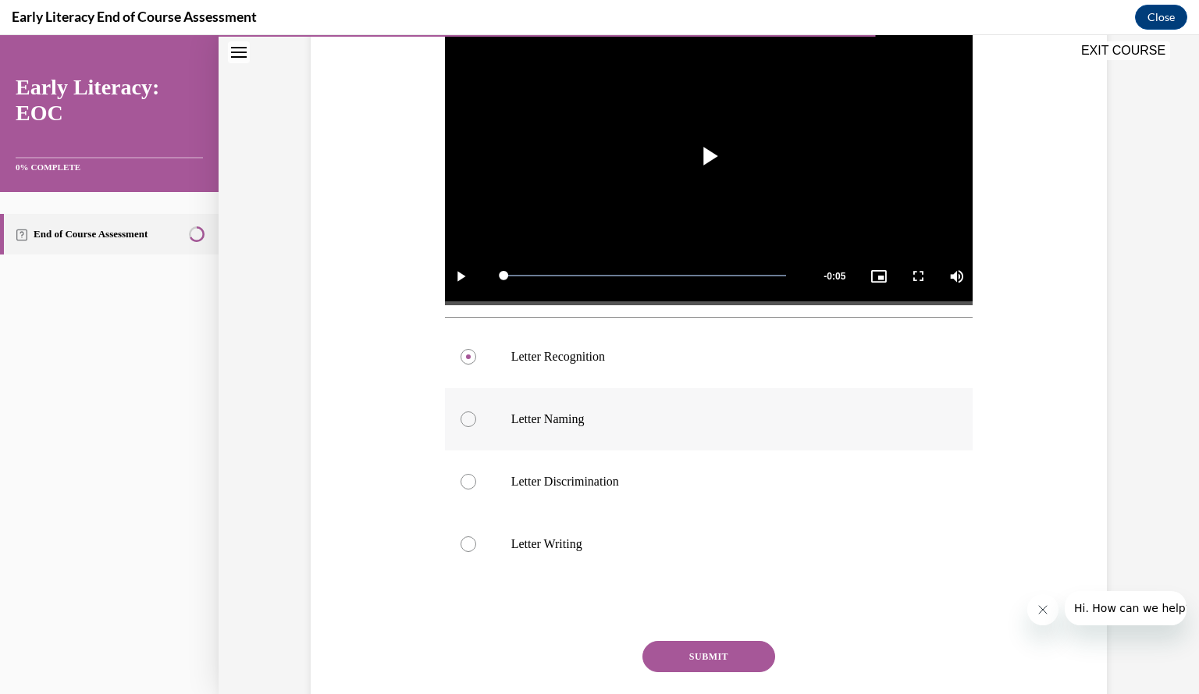
scroll to position [349, 0]
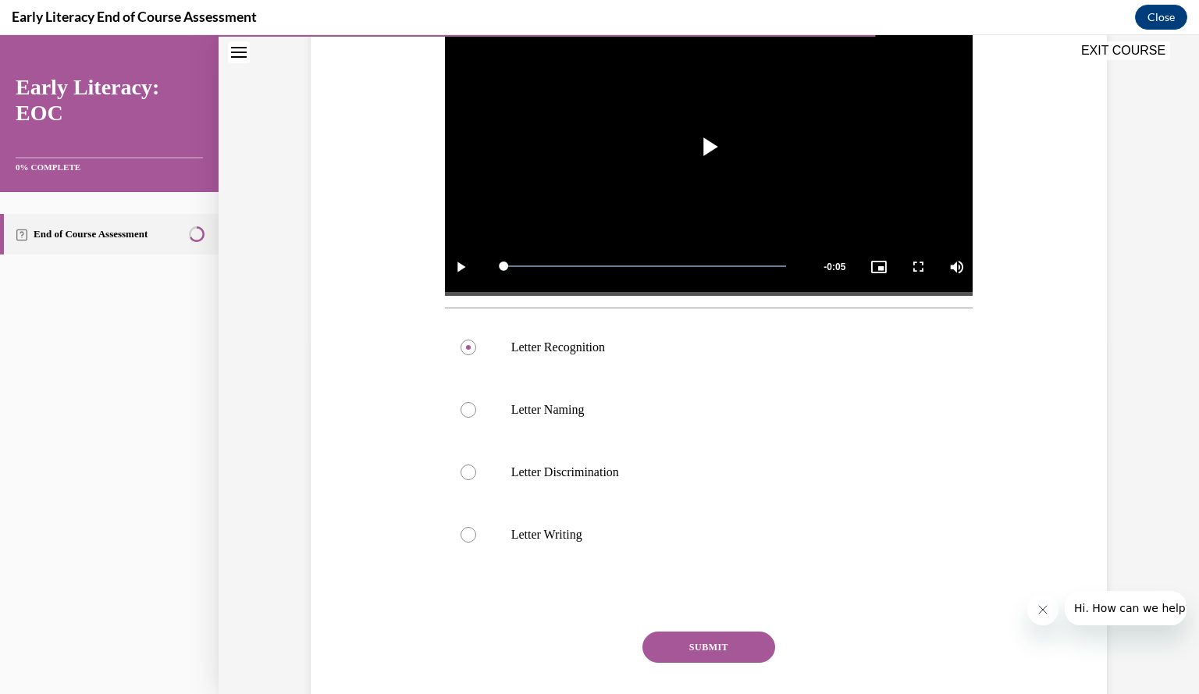
click at [691, 649] on button "SUBMIT" at bounding box center [708, 646] width 133 height 31
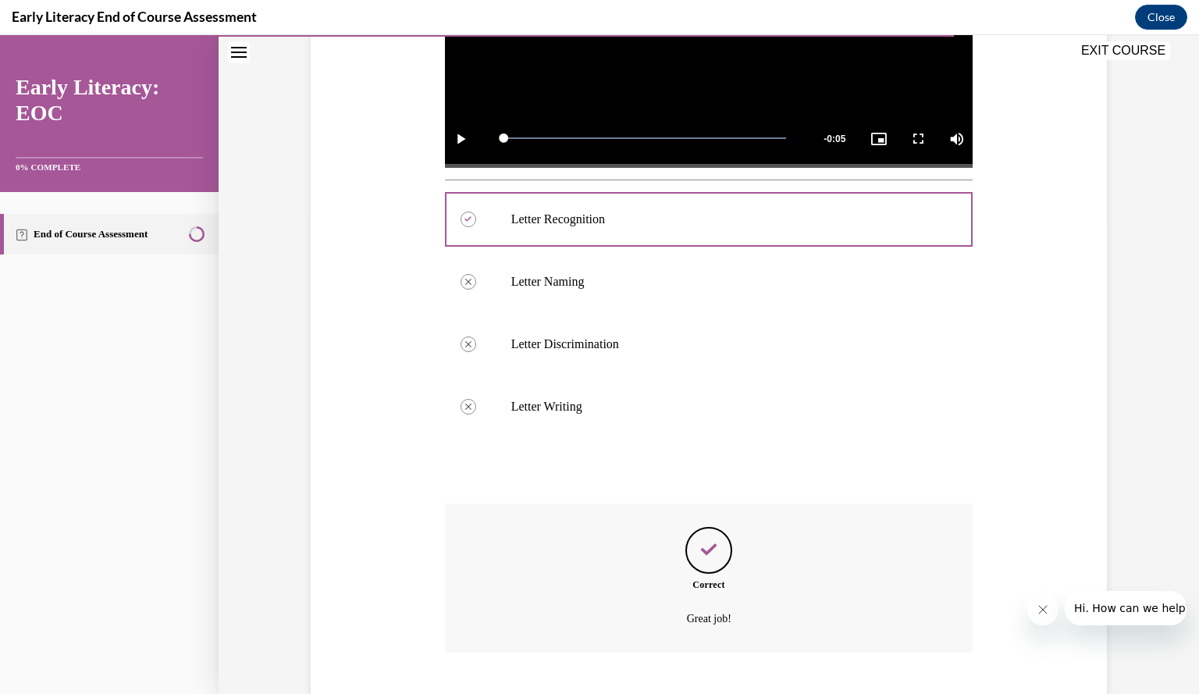
scroll to position [570, 0]
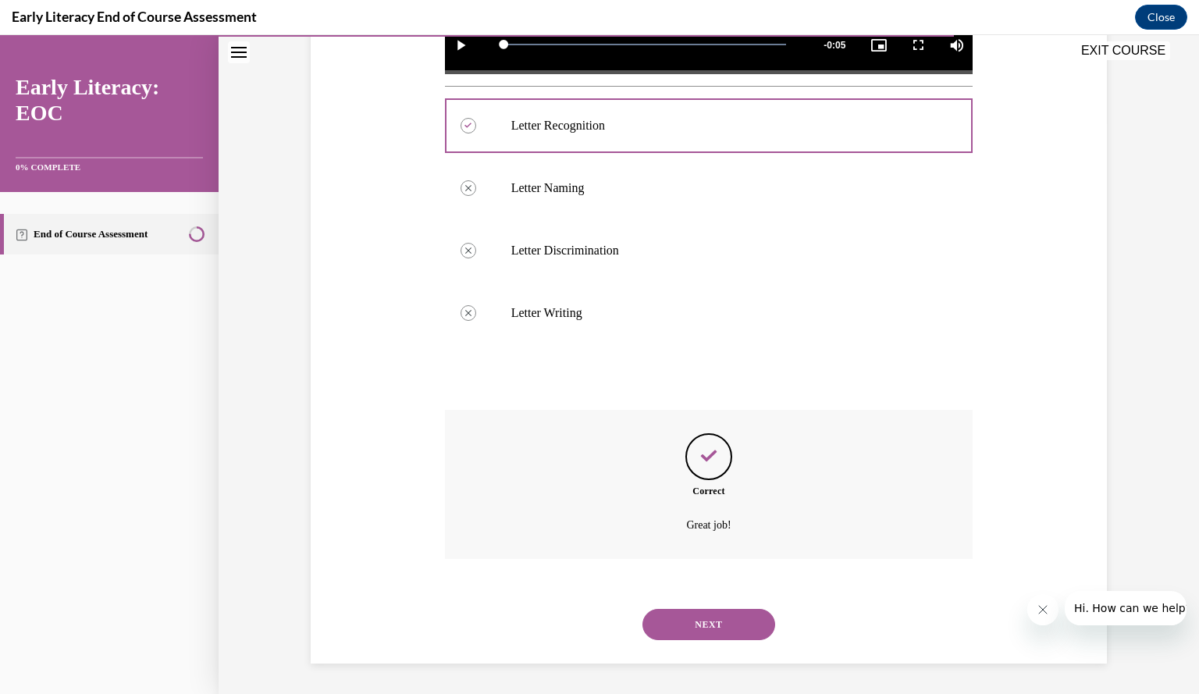
click at [690, 622] on button "NEXT" at bounding box center [708, 624] width 133 height 31
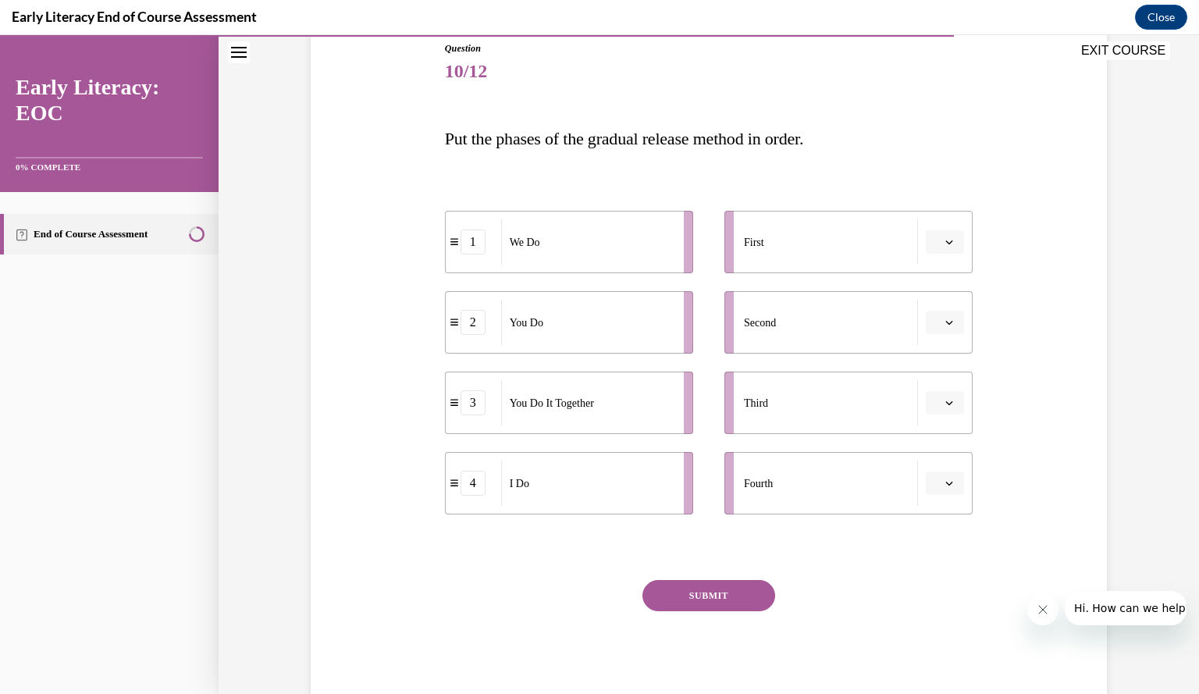
scroll to position [176, 0]
click at [946, 241] on icon "button" at bounding box center [949, 242] width 7 height 4
click at [934, 399] on span "4" at bounding box center [932, 400] width 5 height 12
click at [945, 320] on icon "button" at bounding box center [949, 322] width 8 height 8
click at [940, 388] on div "1" at bounding box center [937, 386] width 38 height 31
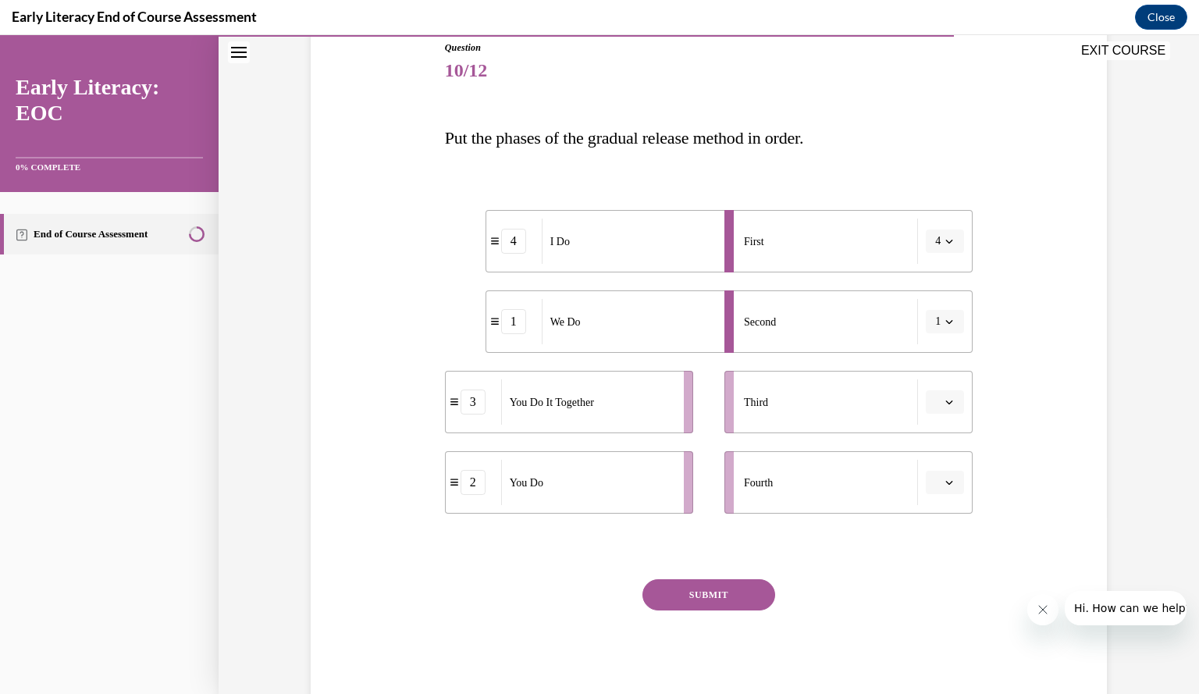
click at [946, 403] on icon "button" at bounding box center [949, 402] width 7 height 4
click at [938, 533] on div "3" at bounding box center [937, 529] width 38 height 31
click at [936, 485] on button "button" at bounding box center [945, 482] width 38 height 23
click at [942, 580] on div "2" at bounding box center [937, 578] width 38 height 31
click at [710, 585] on button "SUBMIT" at bounding box center [708, 594] width 133 height 31
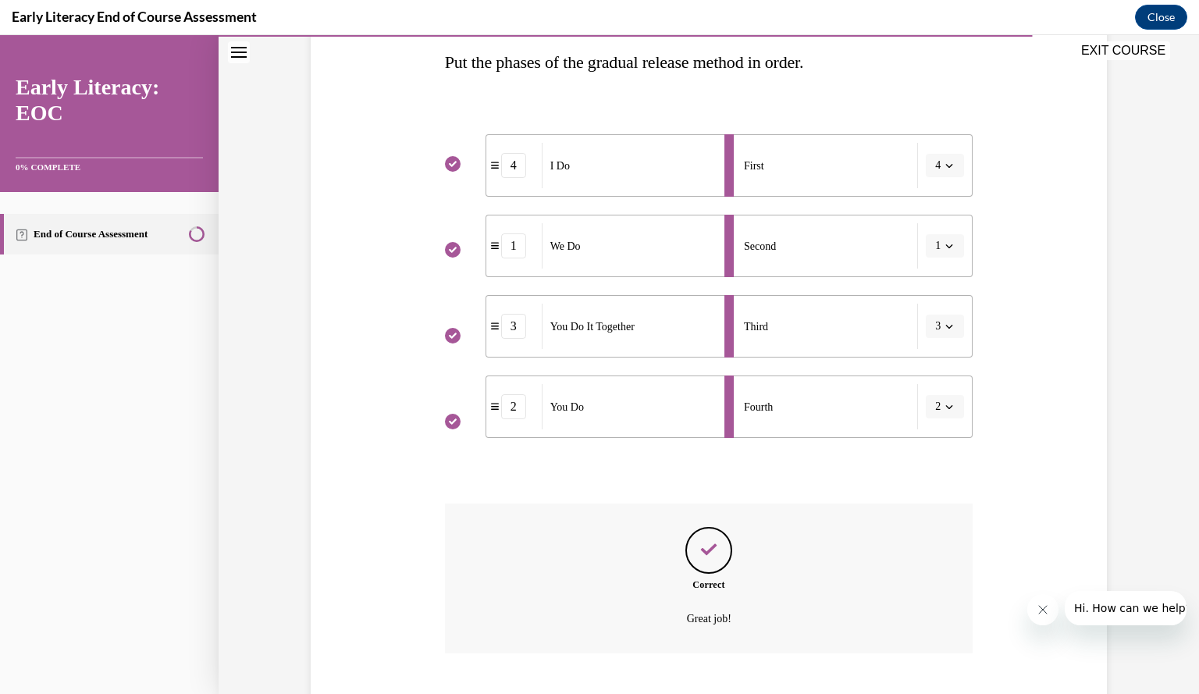
scroll to position [347, 0]
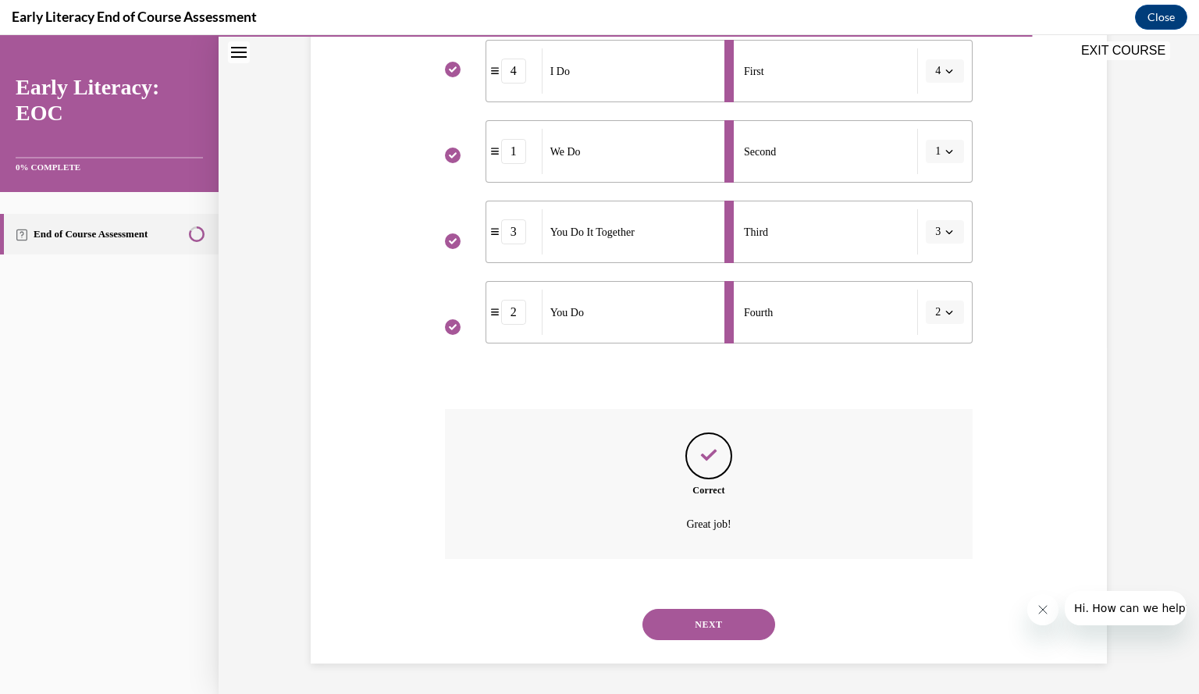
click at [691, 623] on button "NEXT" at bounding box center [708, 624] width 133 height 31
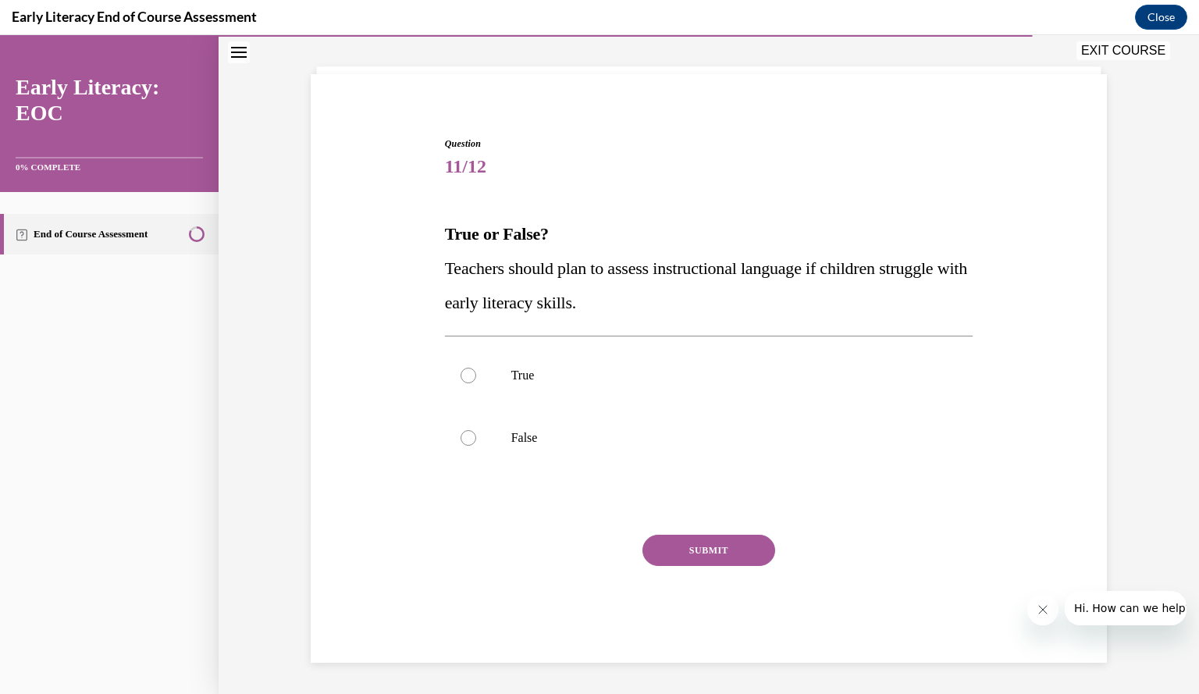
scroll to position [80, 0]
click at [460, 380] on div at bounding box center [468, 376] width 16 height 16
click at [687, 552] on button "SUBMIT" at bounding box center [708, 550] width 133 height 31
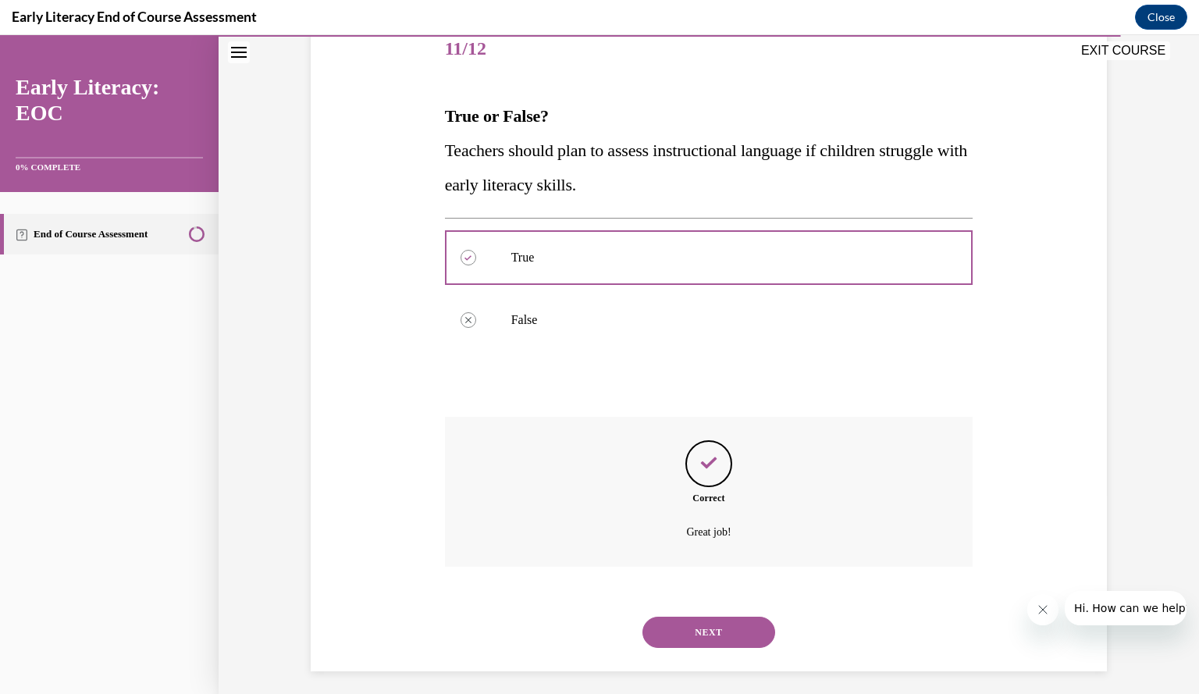
scroll to position [206, 0]
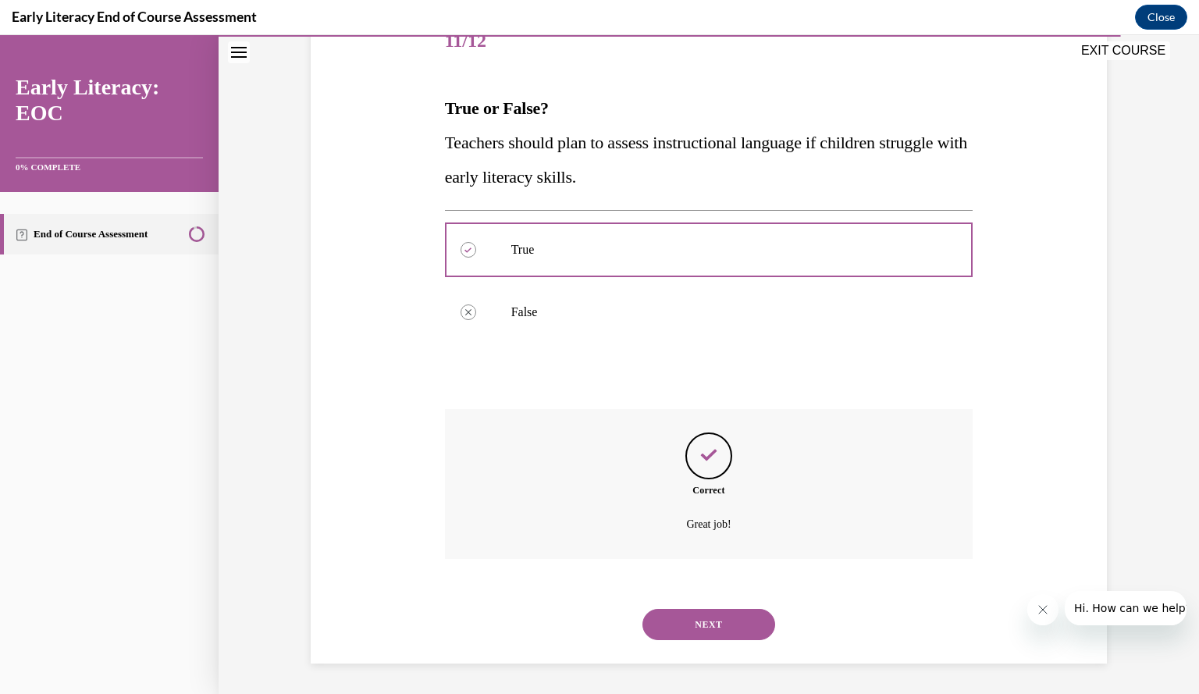
click at [715, 624] on button "NEXT" at bounding box center [708, 624] width 133 height 31
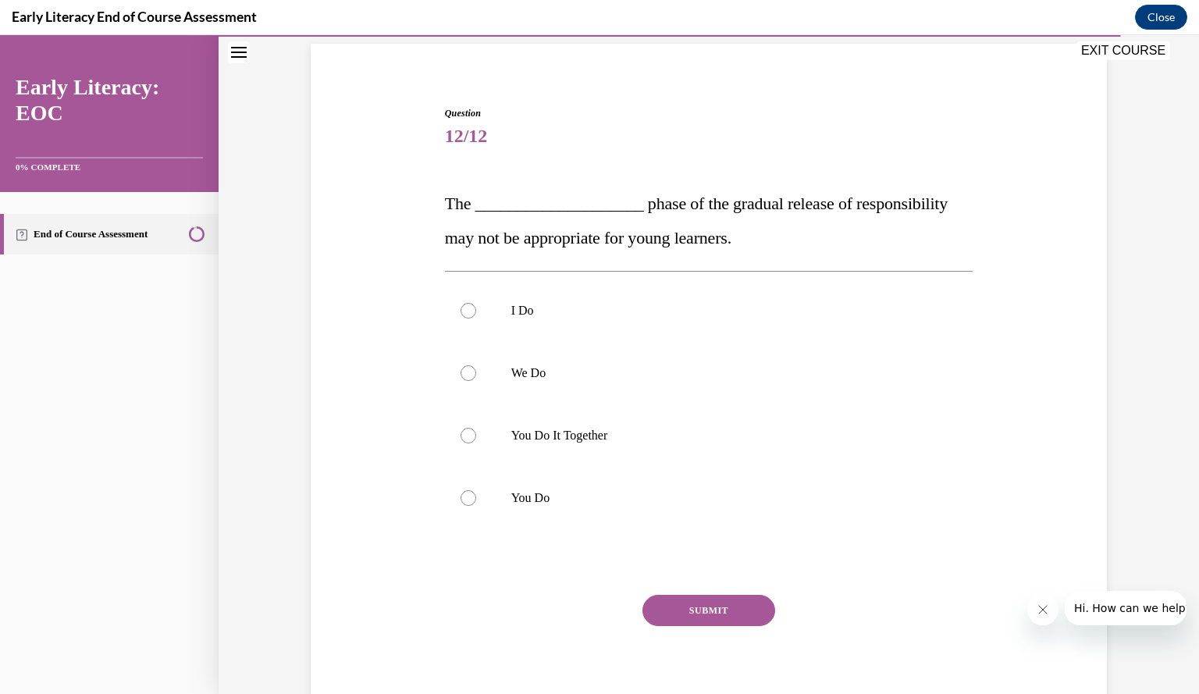
scroll to position [111, 0]
click at [460, 497] on div at bounding box center [468, 498] width 16 height 16
click at [709, 613] on button "SUBMIT" at bounding box center [708, 610] width 133 height 31
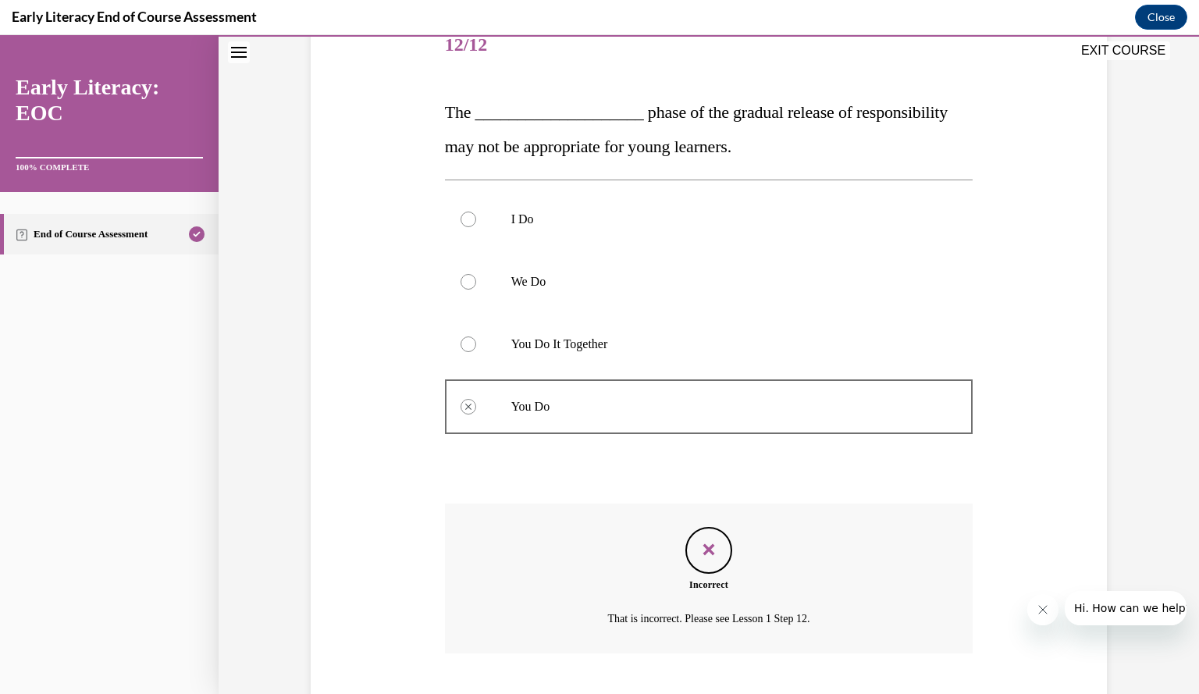
scroll to position [233, 0]
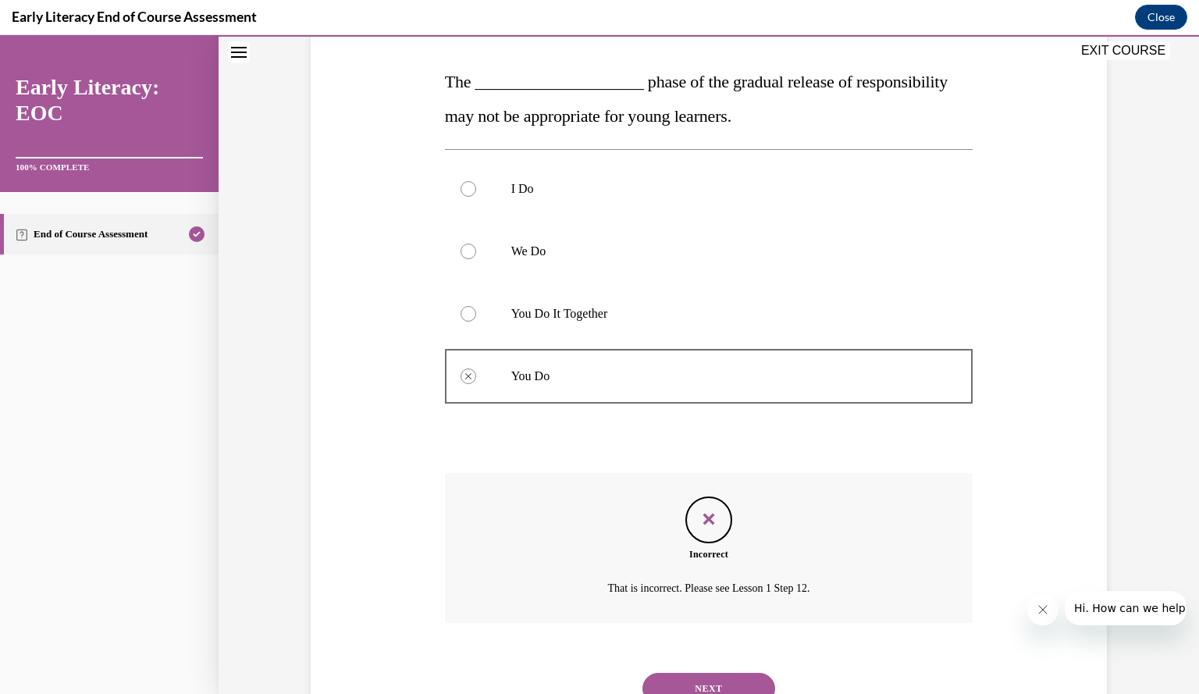
click at [630, 574] on div "Incorrect That is incorrect. Please see Lesson 1 Step 12." at bounding box center [709, 548] width 528 height 150
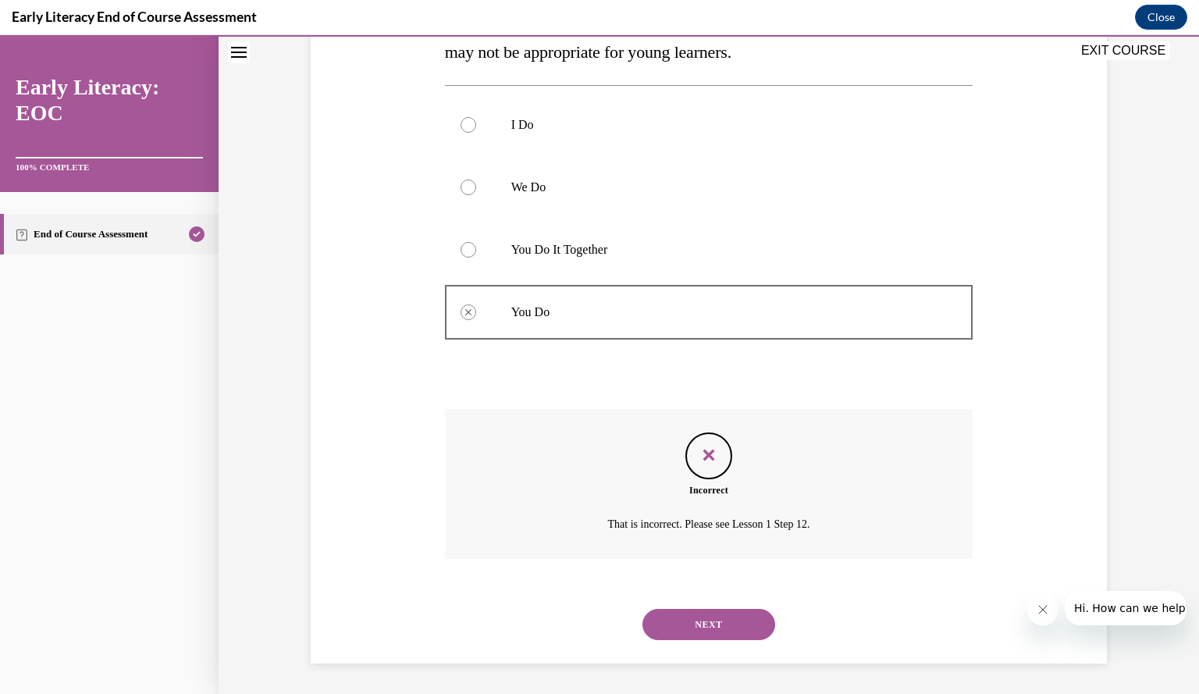
click at [708, 624] on button "NEXT" at bounding box center [708, 624] width 133 height 31
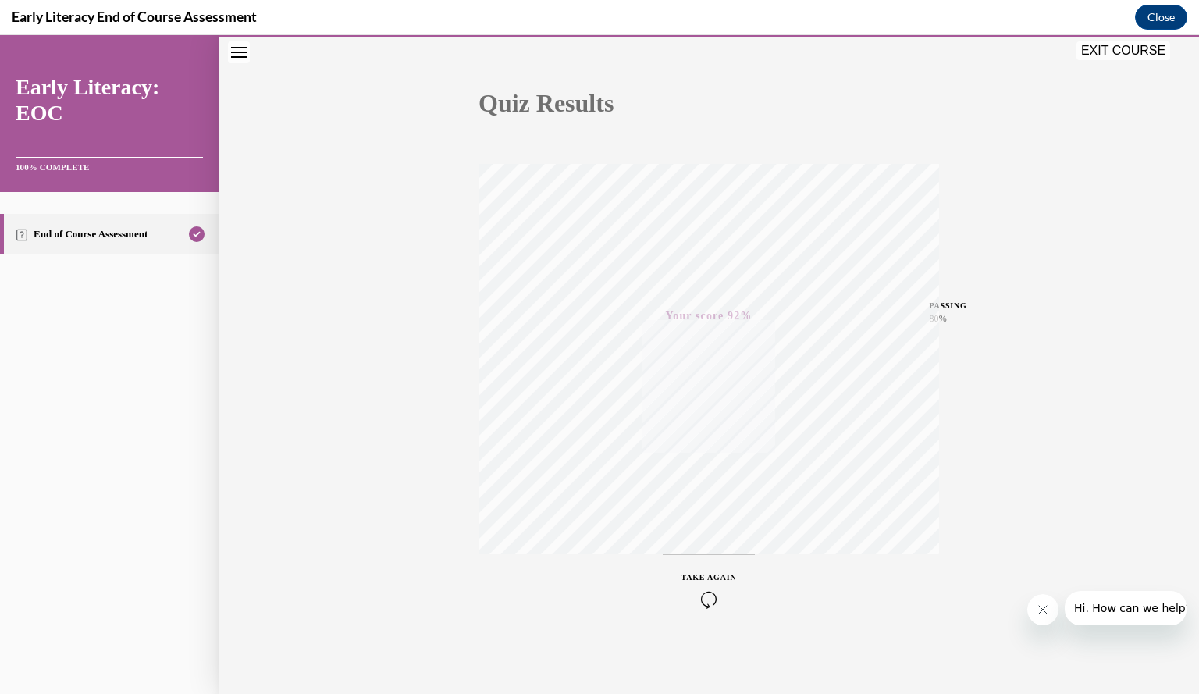
click at [1126, 52] on button "EXIT COURSE" at bounding box center [1123, 50] width 94 height 19
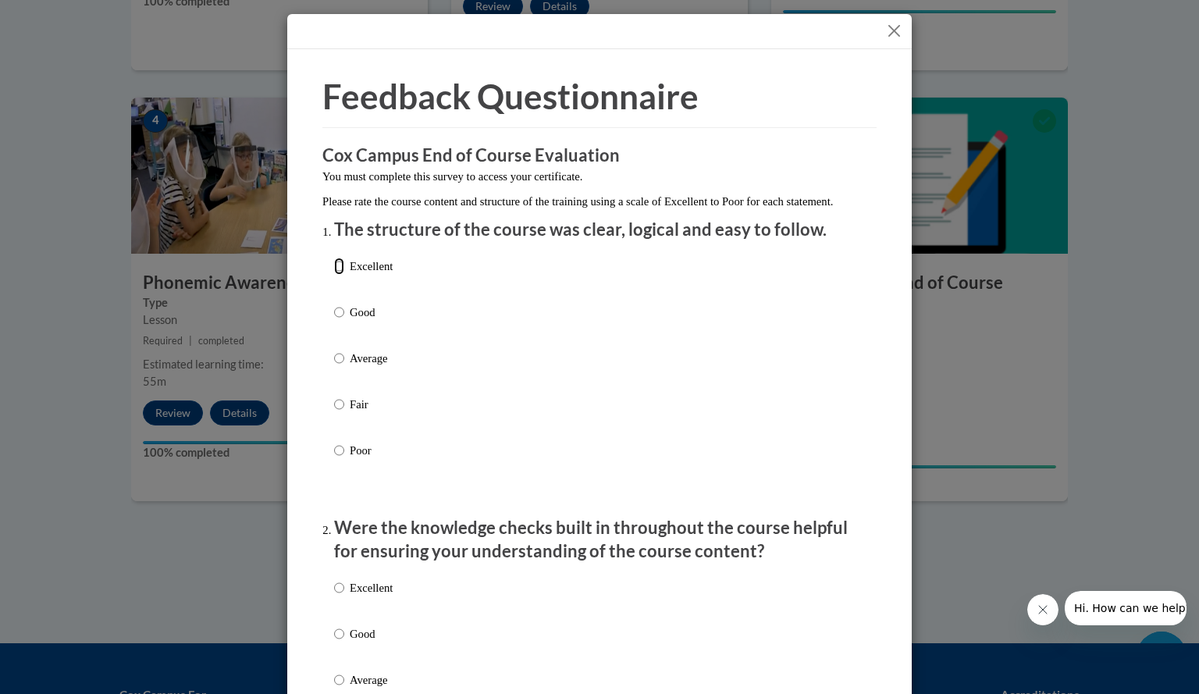
click at [334, 275] on input "Excellent" at bounding box center [339, 266] width 10 height 17
radio input "true"
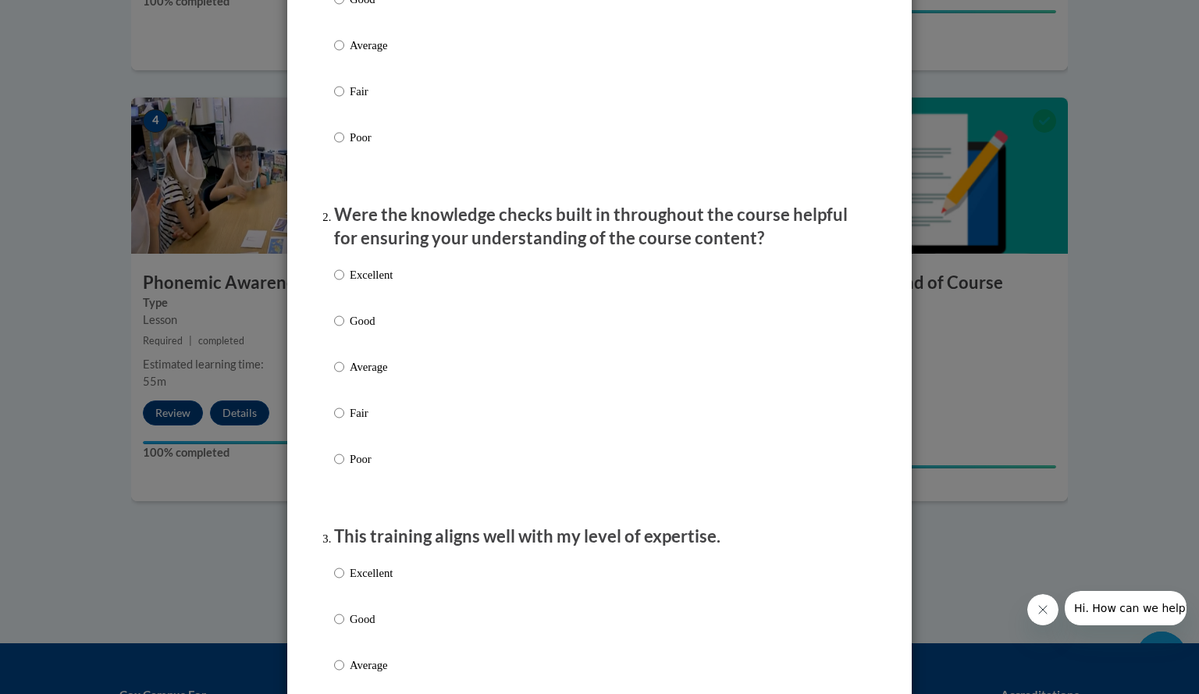
scroll to position [314, 0]
click at [334, 283] on input "Excellent" at bounding box center [339, 273] width 10 height 17
radio input "true"
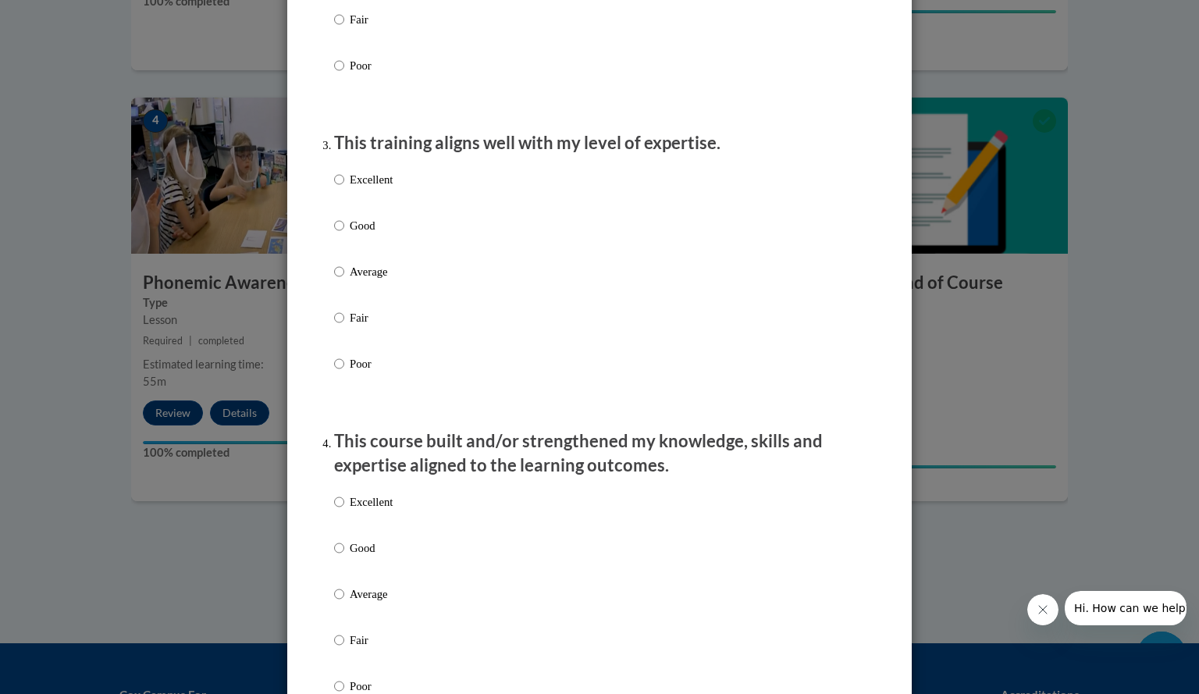
scroll to position [709, 0]
click at [334, 186] on input "Excellent" at bounding box center [339, 177] width 10 height 17
radio input "true"
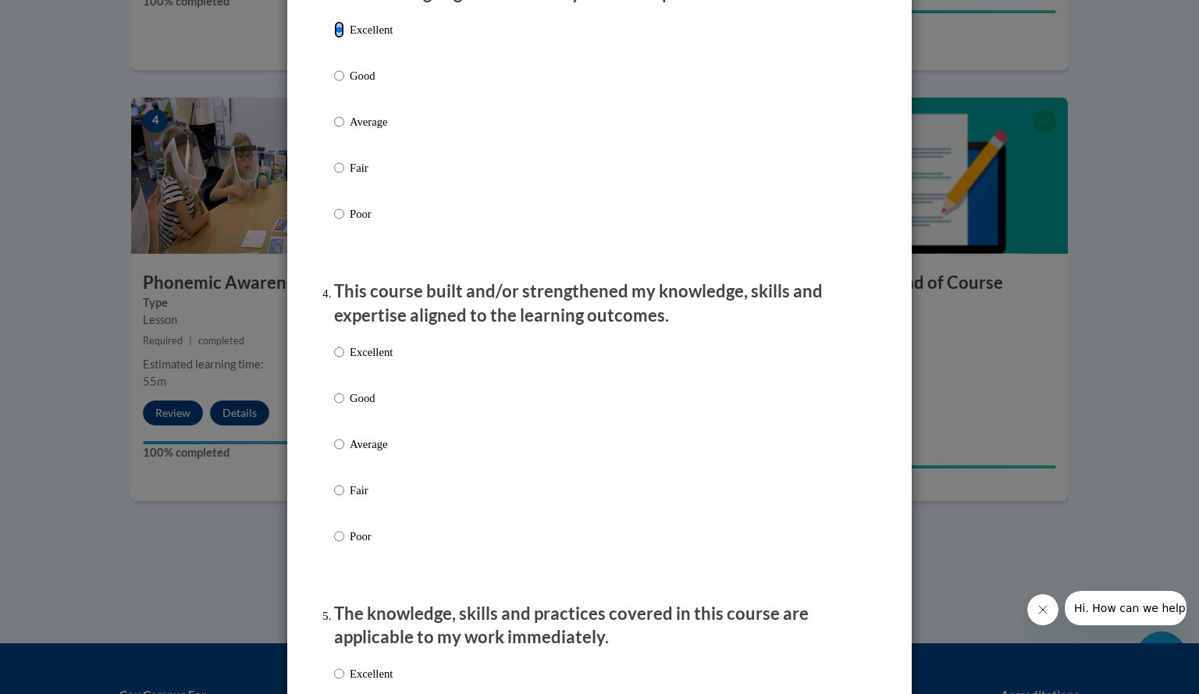
scroll to position [857, 0]
click at [334, 360] on input "Excellent" at bounding box center [339, 351] width 10 height 17
radio input "true"
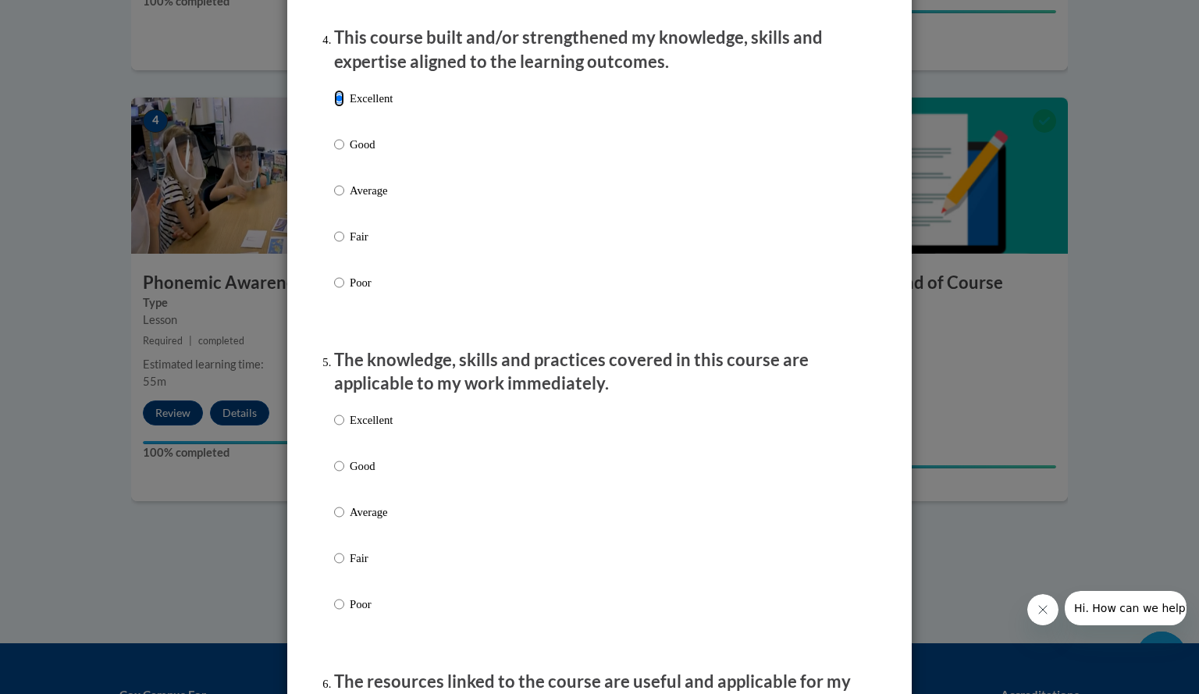
scroll to position [1112, 0]
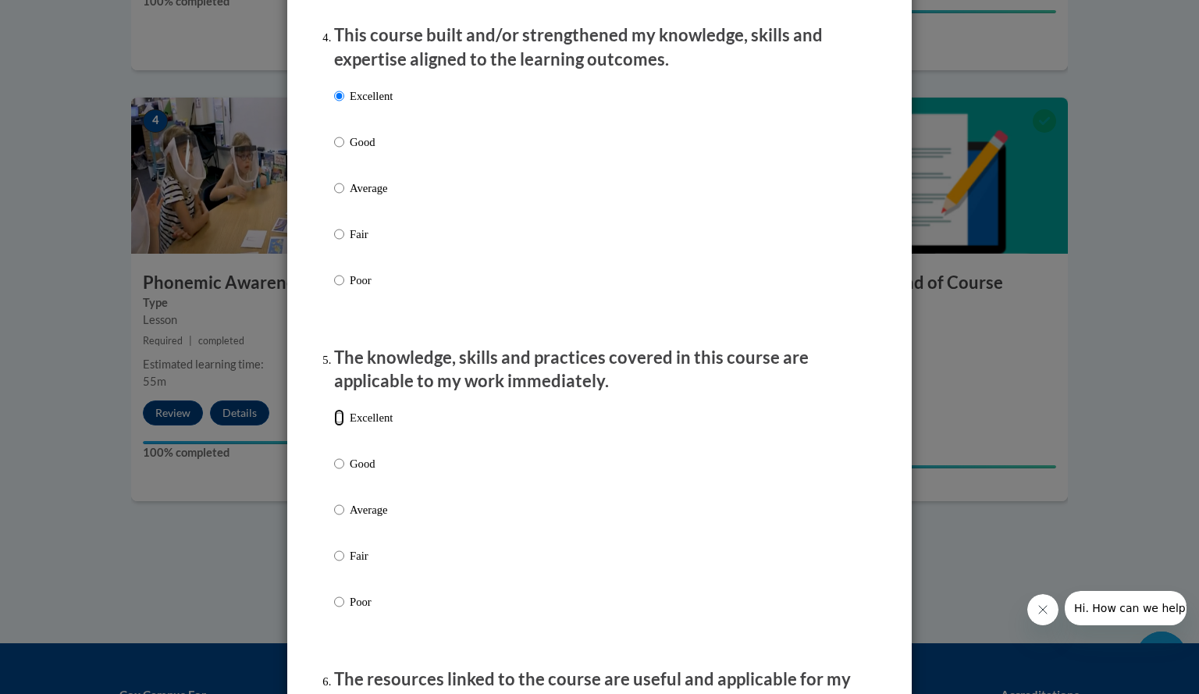
click at [334, 426] on input "Excellent" at bounding box center [339, 417] width 10 height 17
radio input "true"
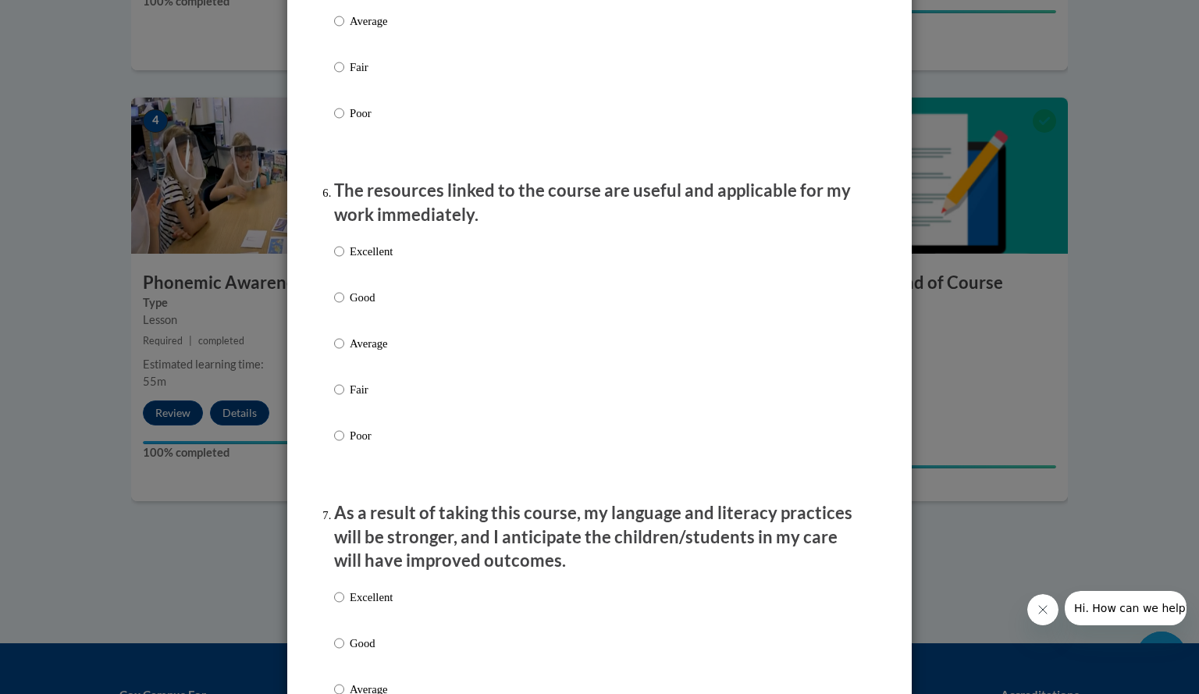
scroll to position [1601, 0]
click at [334, 259] on input "Excellent" at bounding box center [339, 250] width 10 height 17
radio input "true"
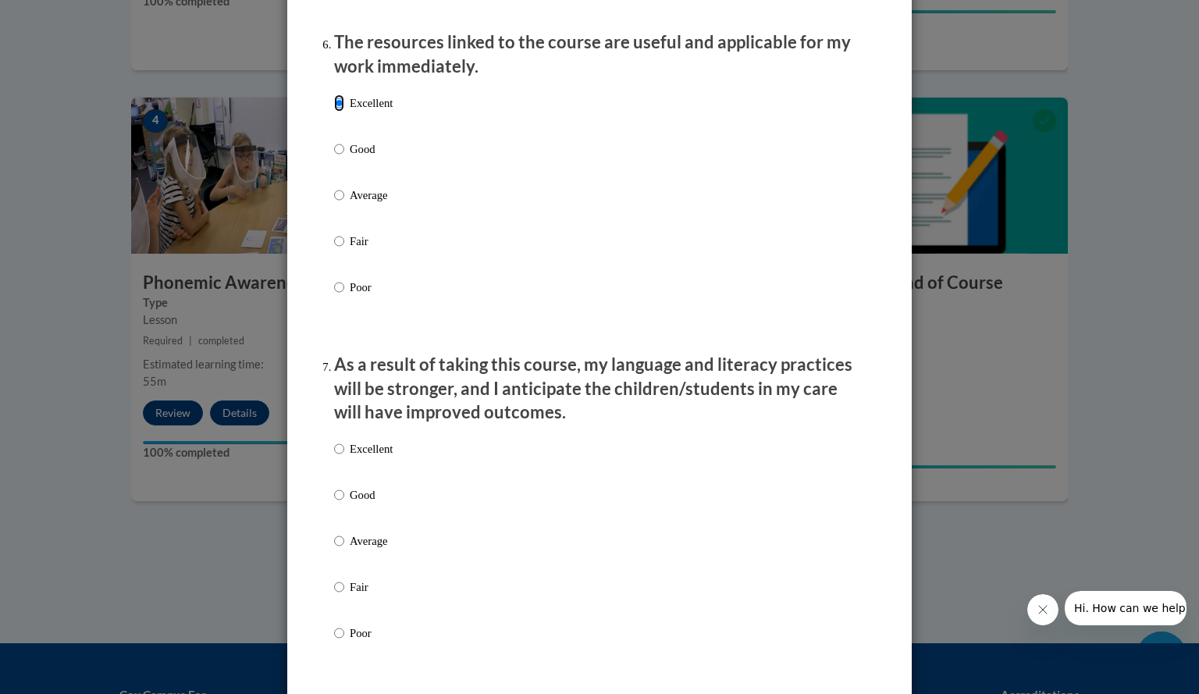
scroll to position [1758, 0]
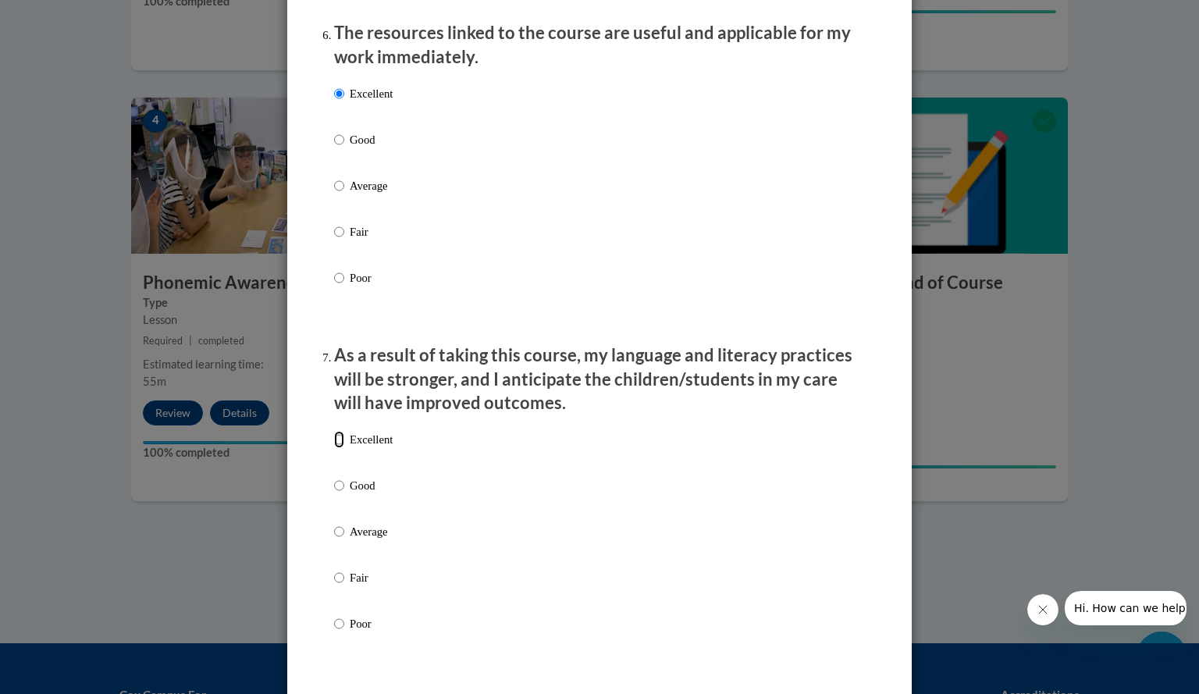
click at [336, 448] on input "Excellent" at bounding box center [339, 439] width 10 height 17
radio input "true"
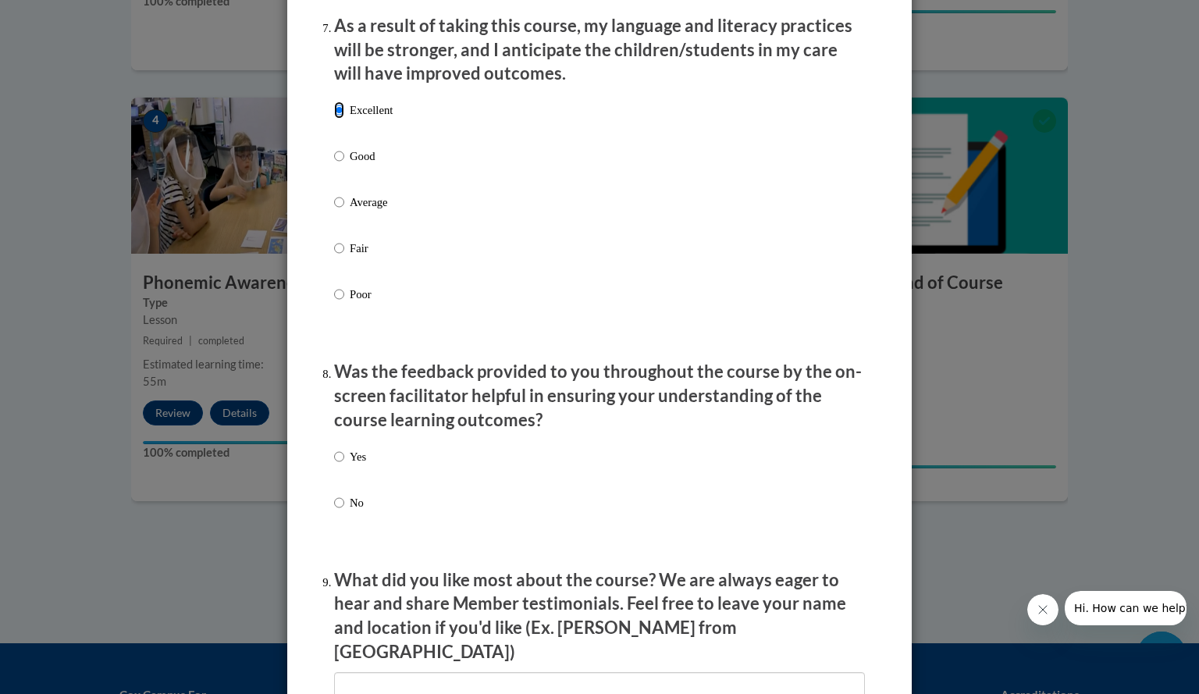
scroll to position [2088, 0]
click at [334, 464] on input "Yes" at bounding box center [339, 455] width 10 height 17
radio input "true"
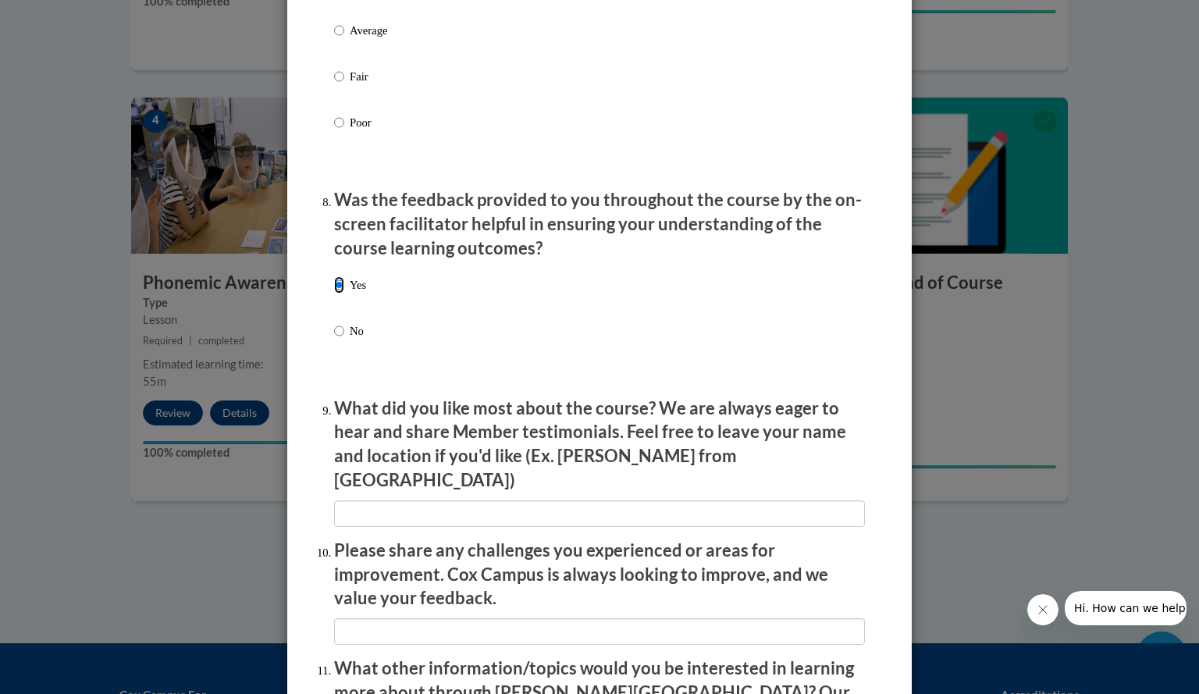
scroll to position [2260, 0]
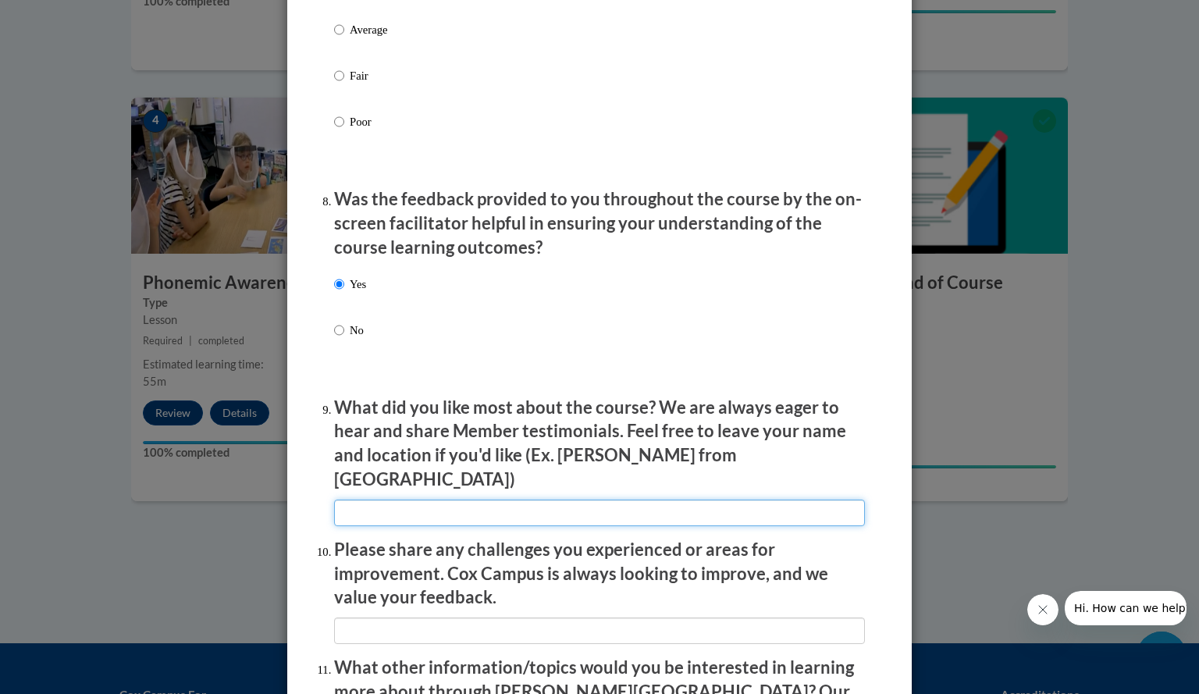
click at [390, 499] on input "textbox" at bounding box center [599, 512] width 531 height 27
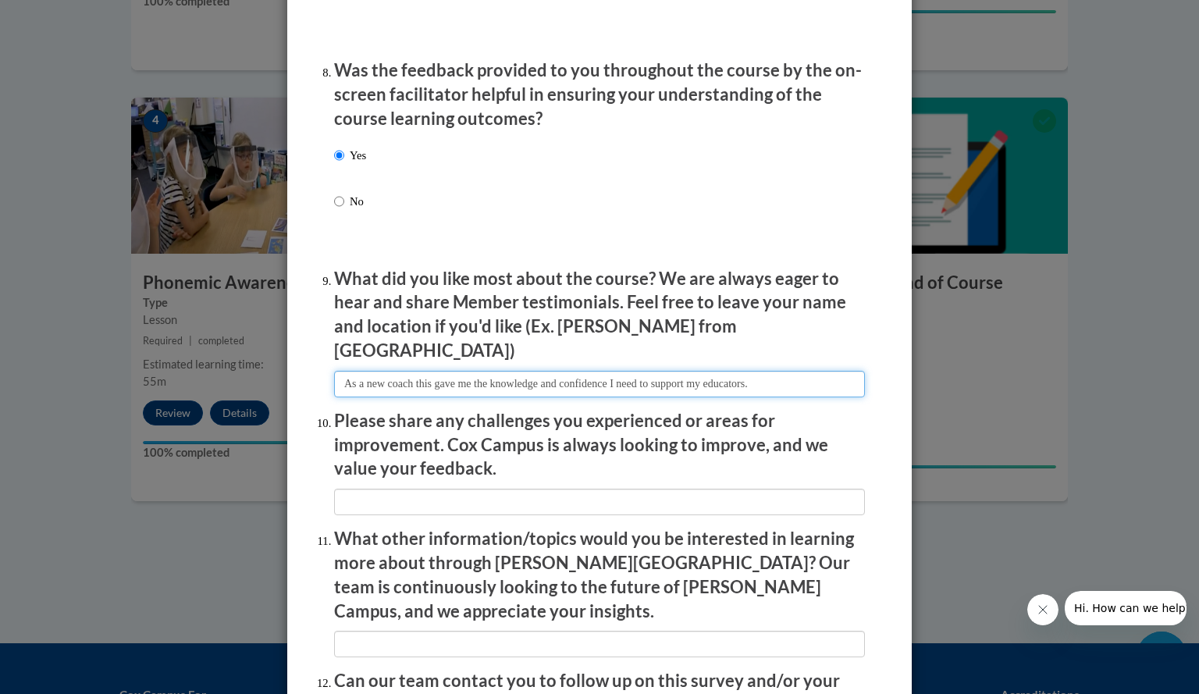
scroll to position [2390, 0]
type input "As a new coach this gave me the knowledge and confidence I need to support my e…"
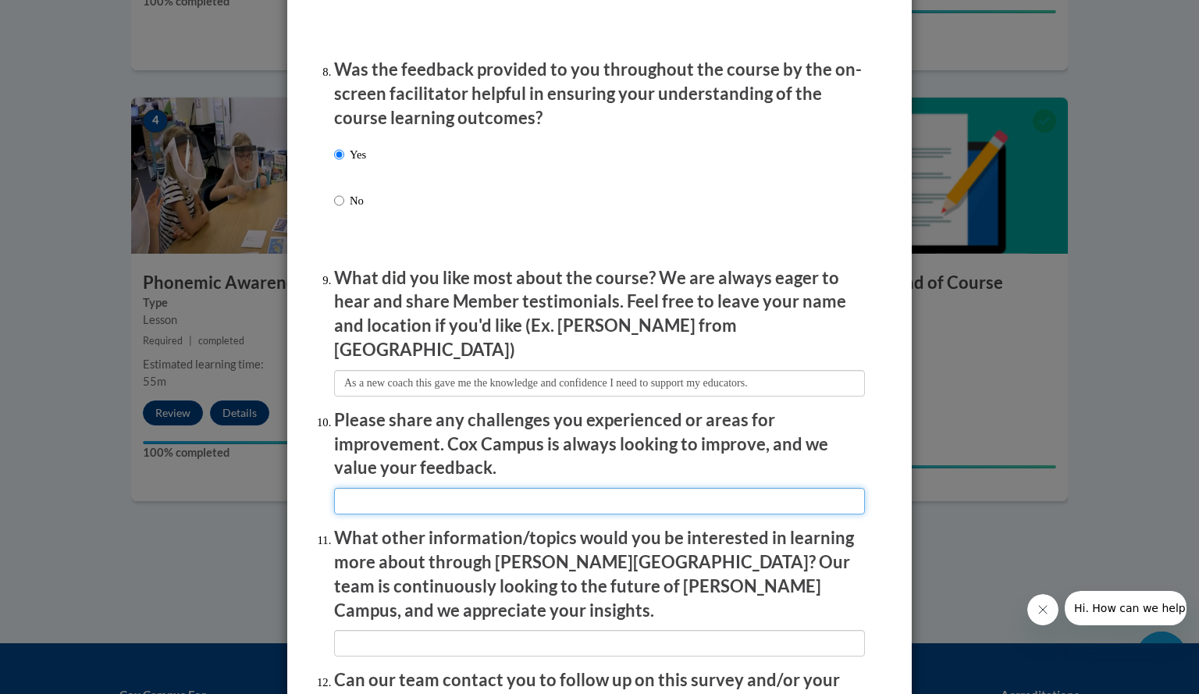
click at [476, 488] on input "textbox" at bounding box center [599, 501] width 531 height 27
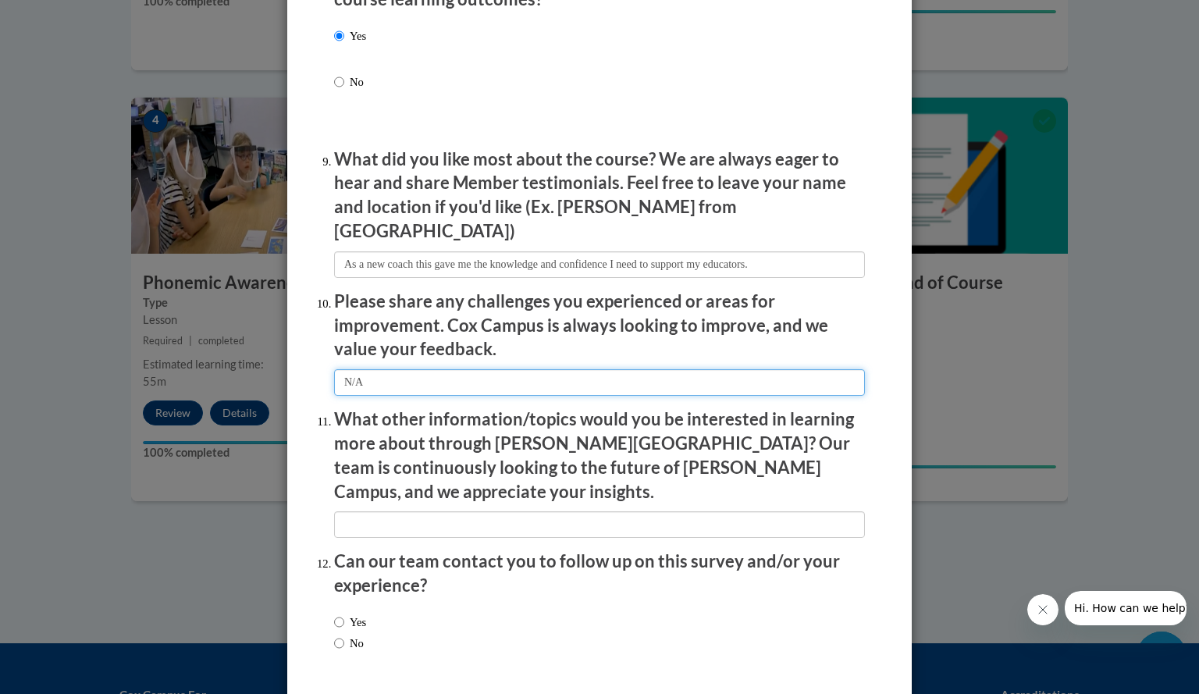
scroll to position [2551, 0]
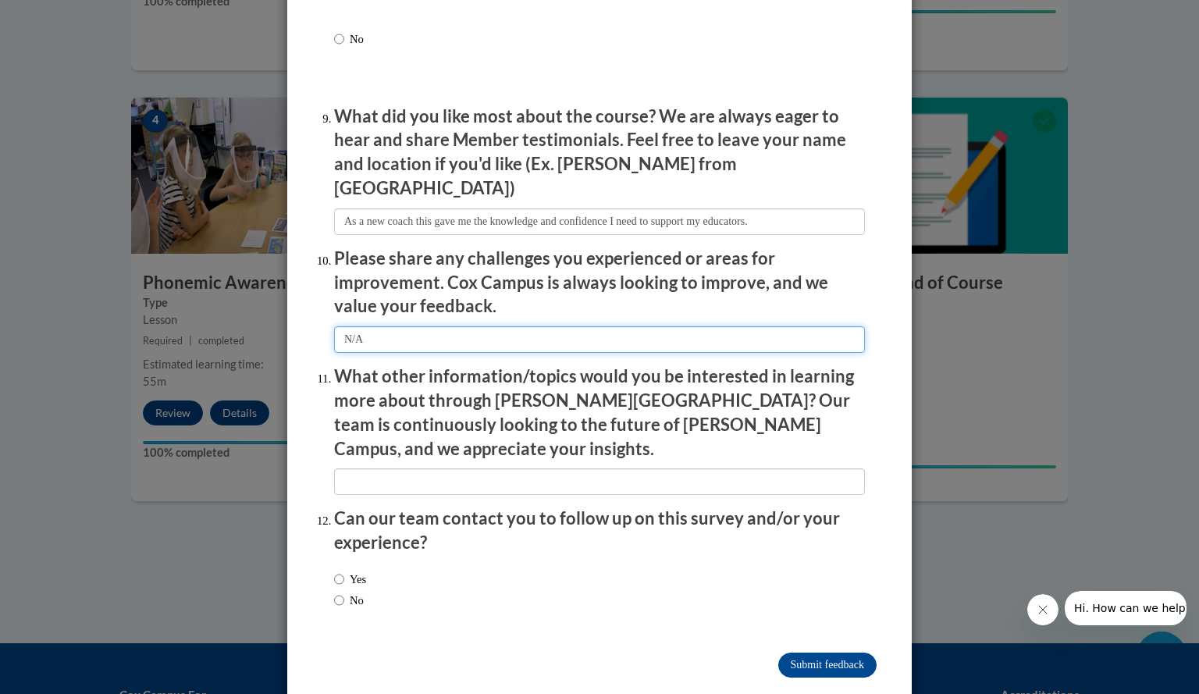
type input "N/A"
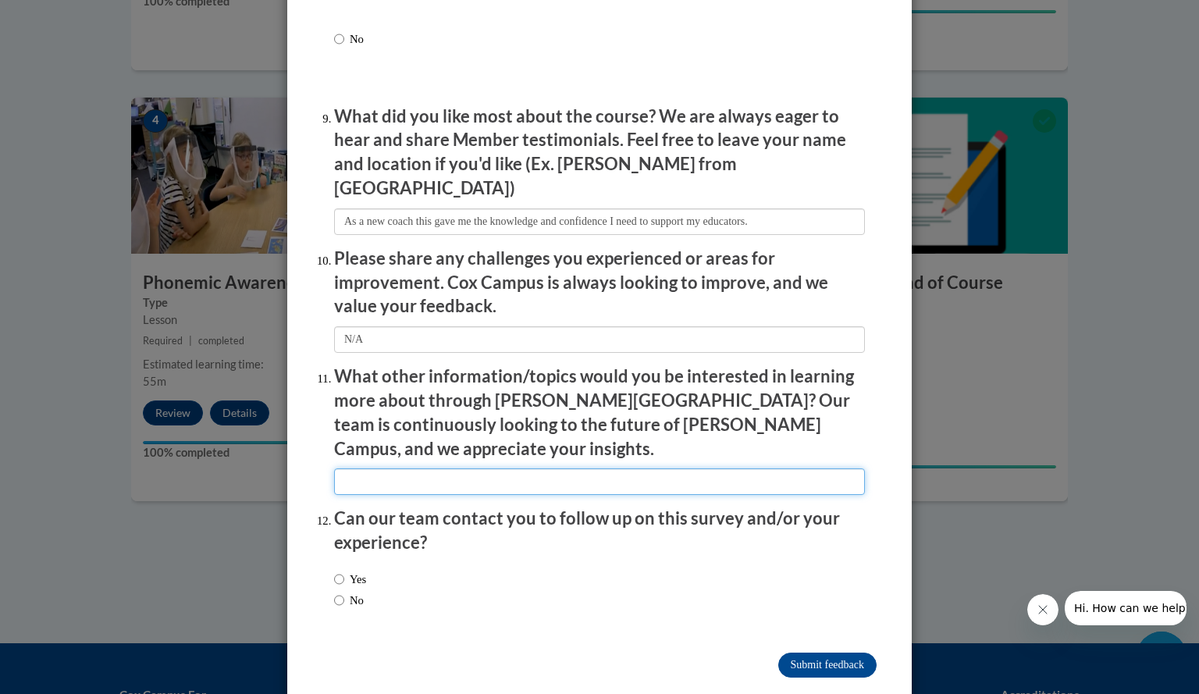
click at [418, 468] on input "textbox" at bounding box center [599, 481] width 531 height 27
type input "N/A"
click at [334, 570] on input "Yes" at bounding box center [339, 578] width 10 height 17
radio input "true"
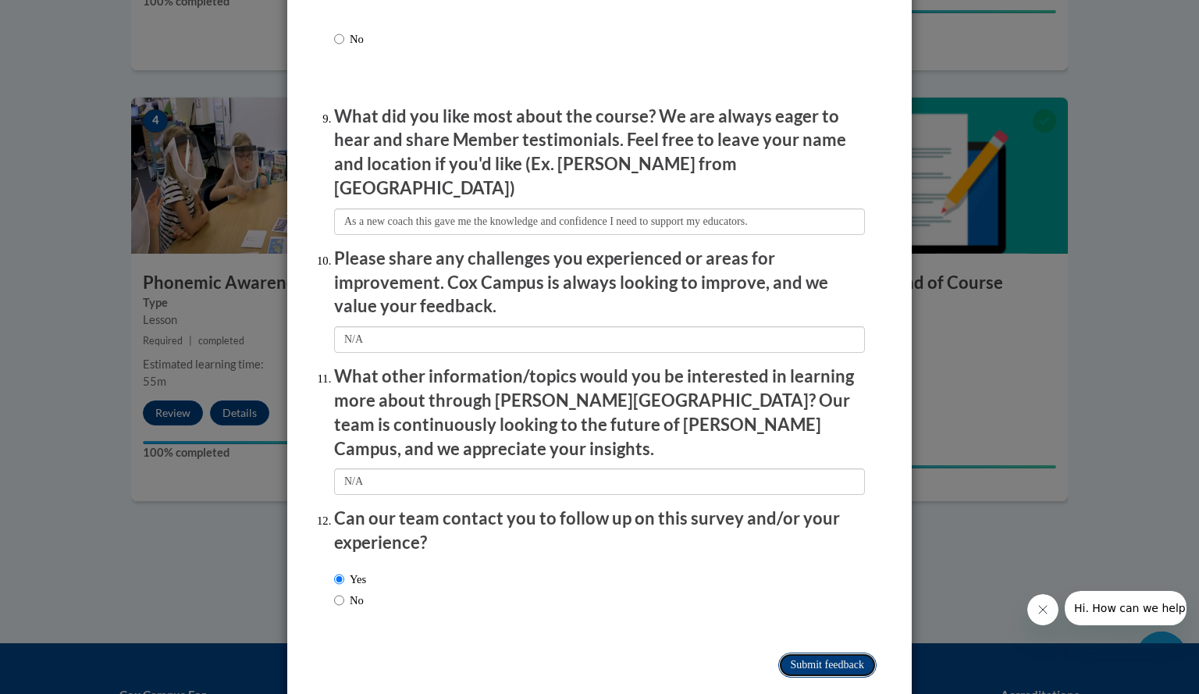
click at [810, 652] on input "Submit feedback" at bounding box center [827, 664] width 98 height 25
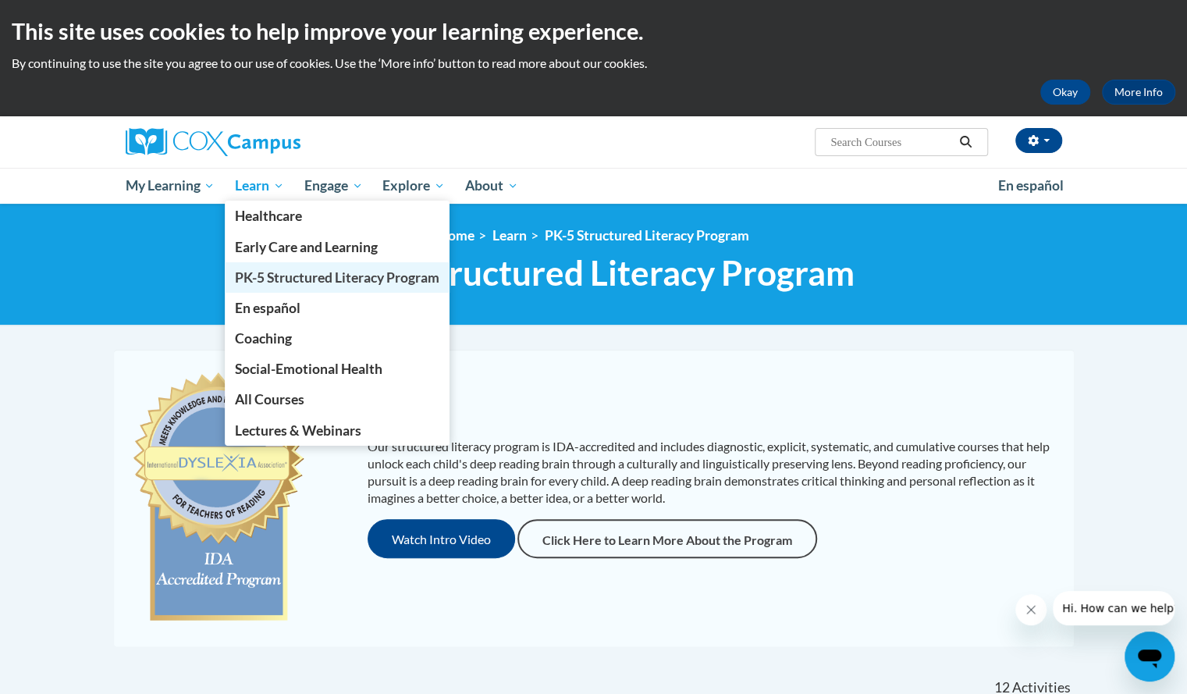
click at [311, 274] on span "PK-5 Structured Literacy Program" at bounding box center [337, 277] width 204 height 16
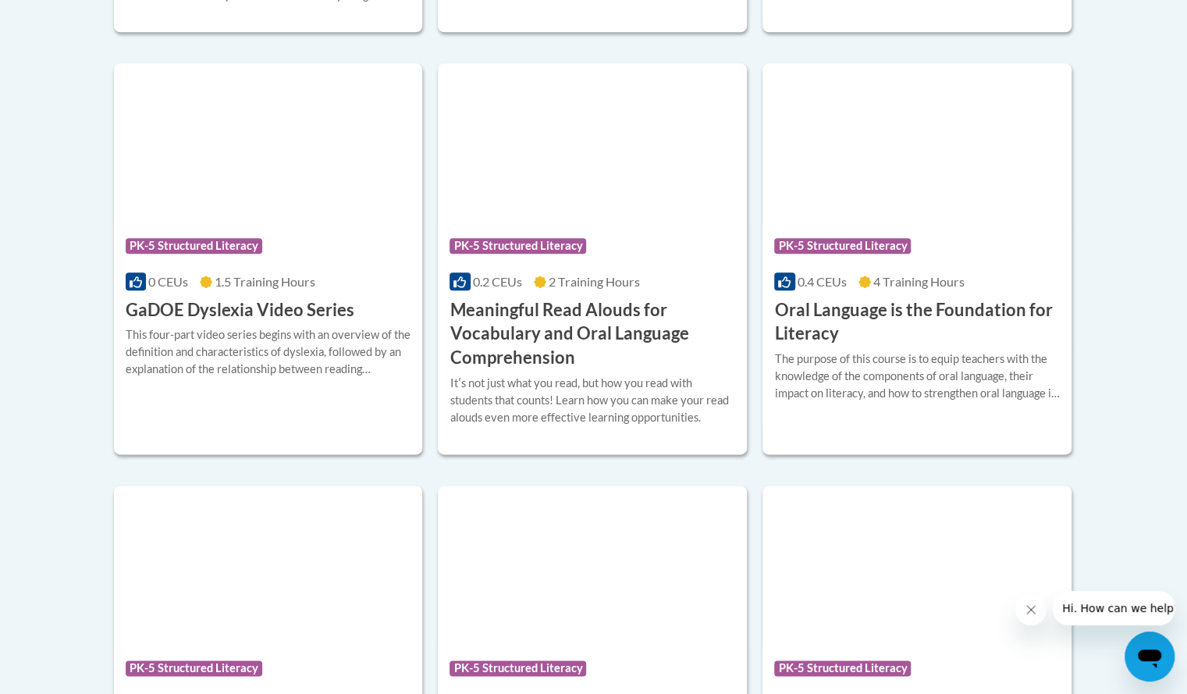
scroll to position [1002, 0]
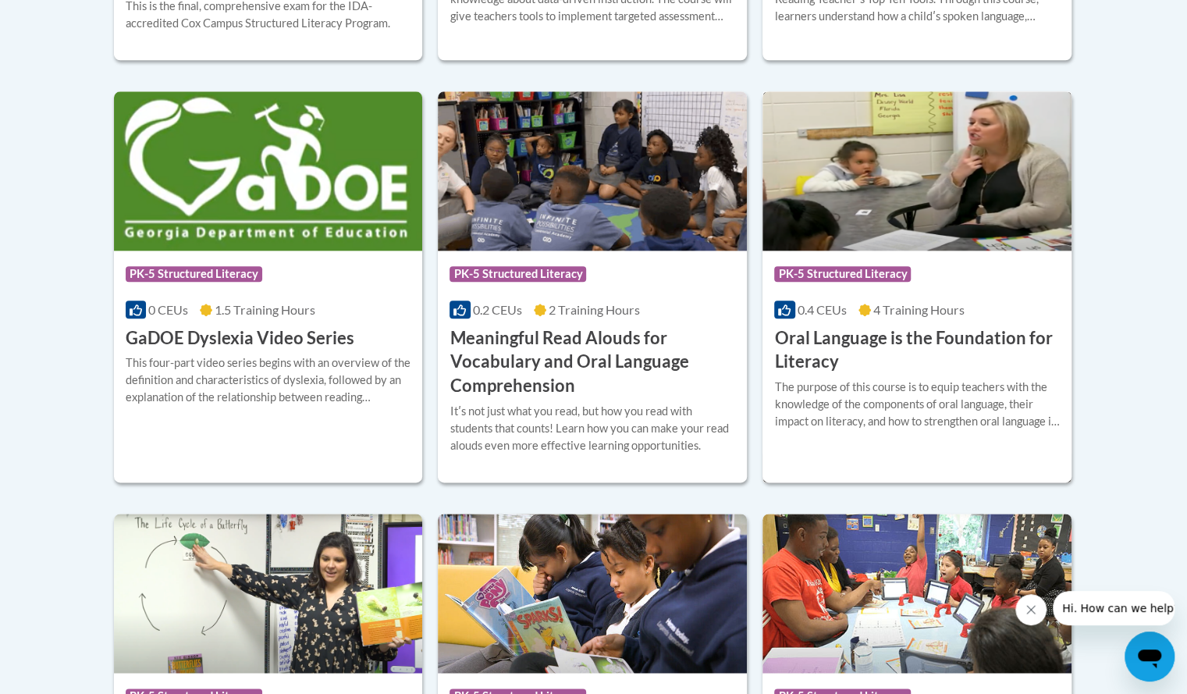
click at [862, 338] on h3 "Oral Language is the Foundation for Literacy" at bounding box center [917, 350] width 286 height 48
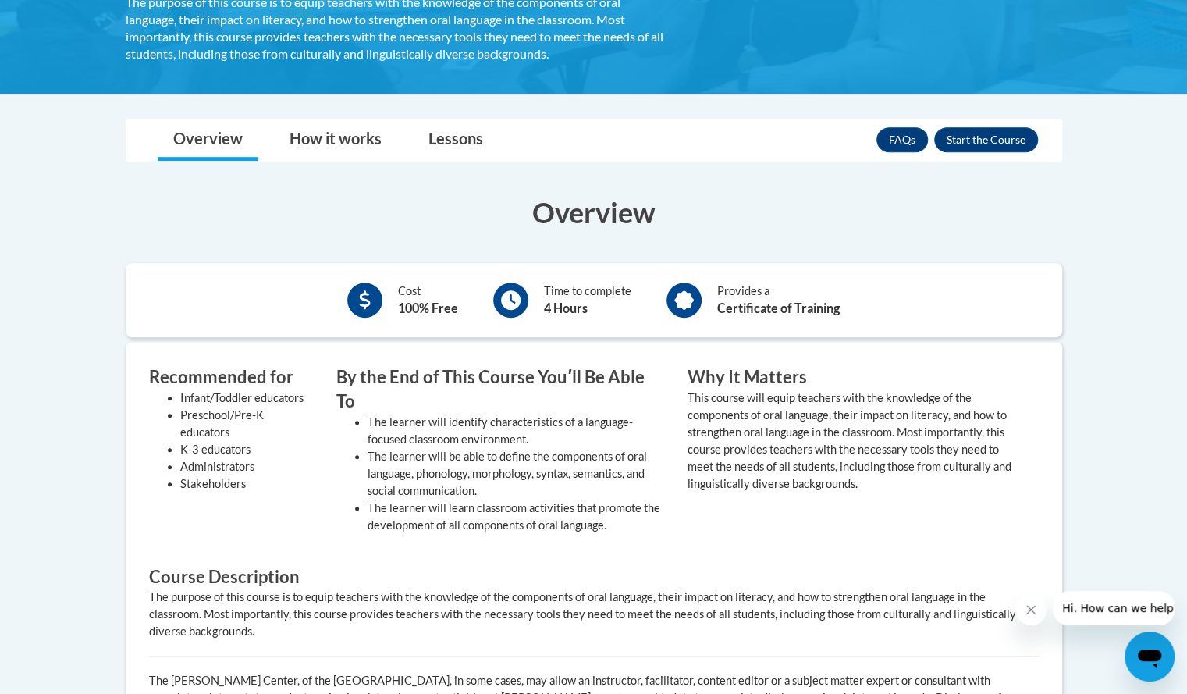
scroll to position [377, 0]
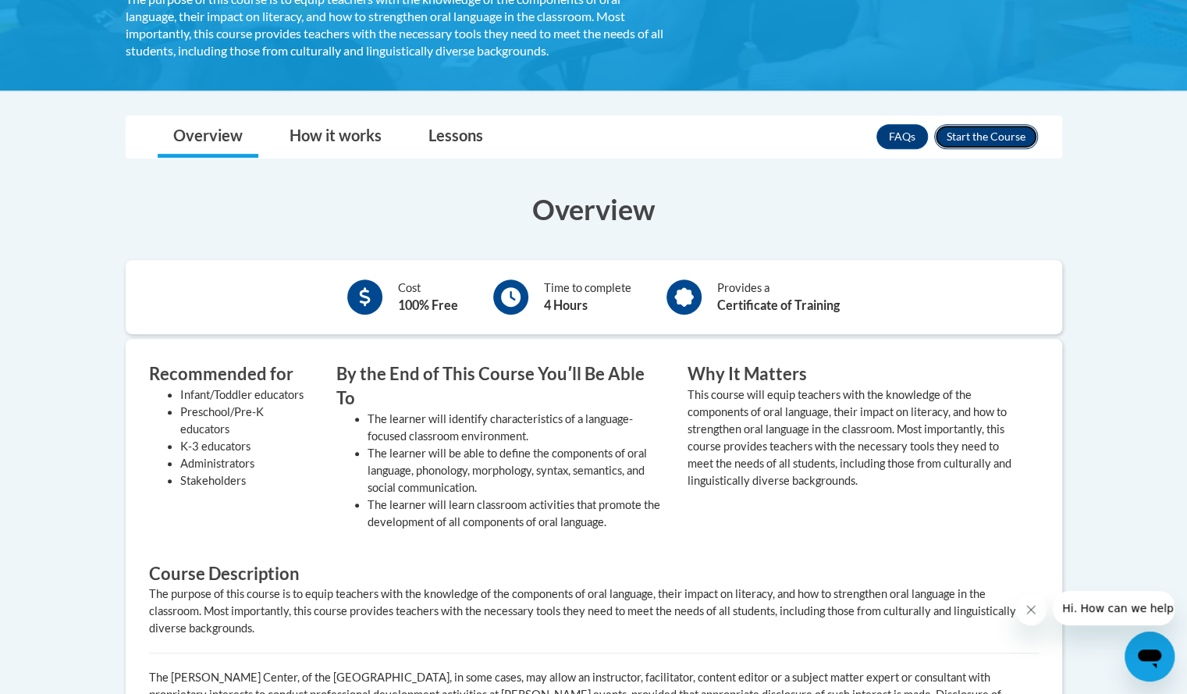
click at [972, 132] on button "Enroll" at bounding box center [986, 136] width 104 height 25
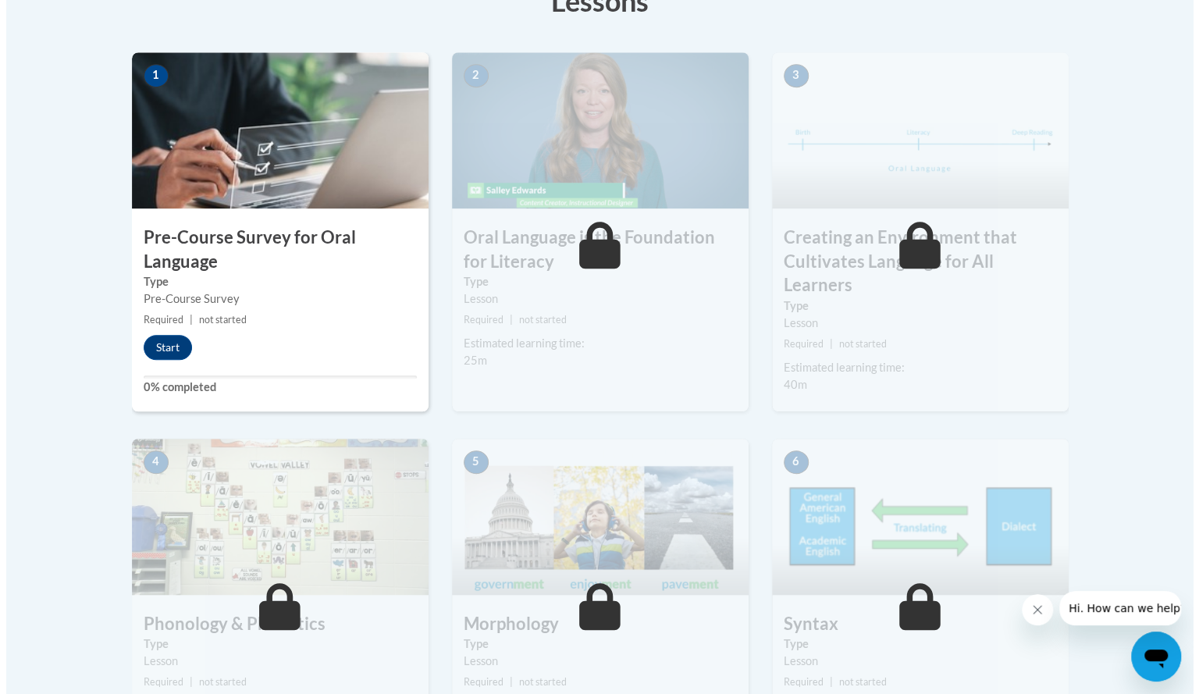
scroll to position [476, 0]
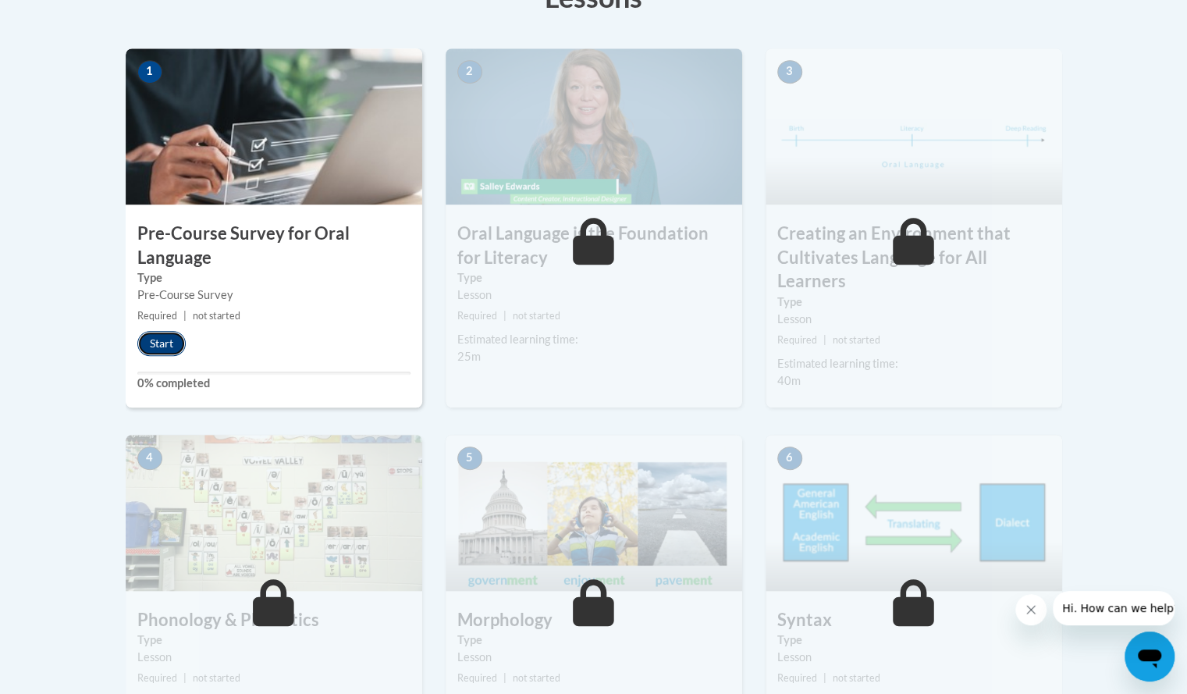
click at [164, 342] on button "Start" at bounding box center [161, 343] width 48 height 25
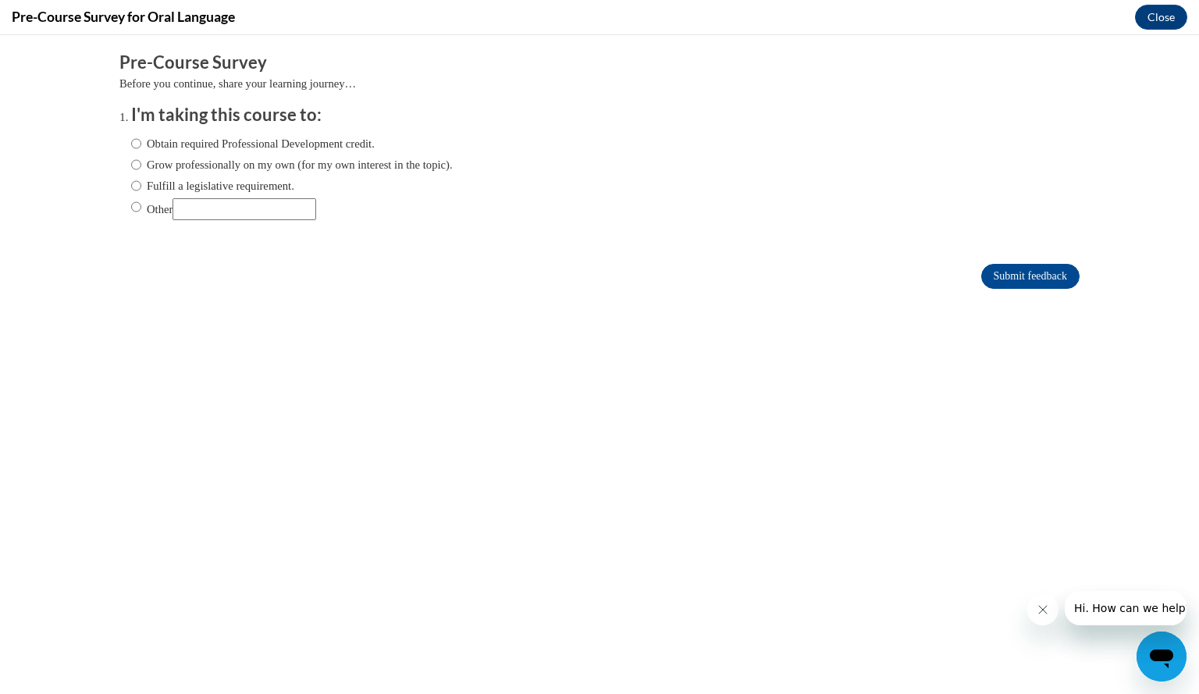
scroll to position [0, 0]
click at [131, 187] on input "Fulfill a legislative requirement." at bounding box center [136, 185] width 10 height 17
radio input "true"
click at [1001, 268] on input "Submit feedback" at bounding box center [1030, 276] width 98 height 25
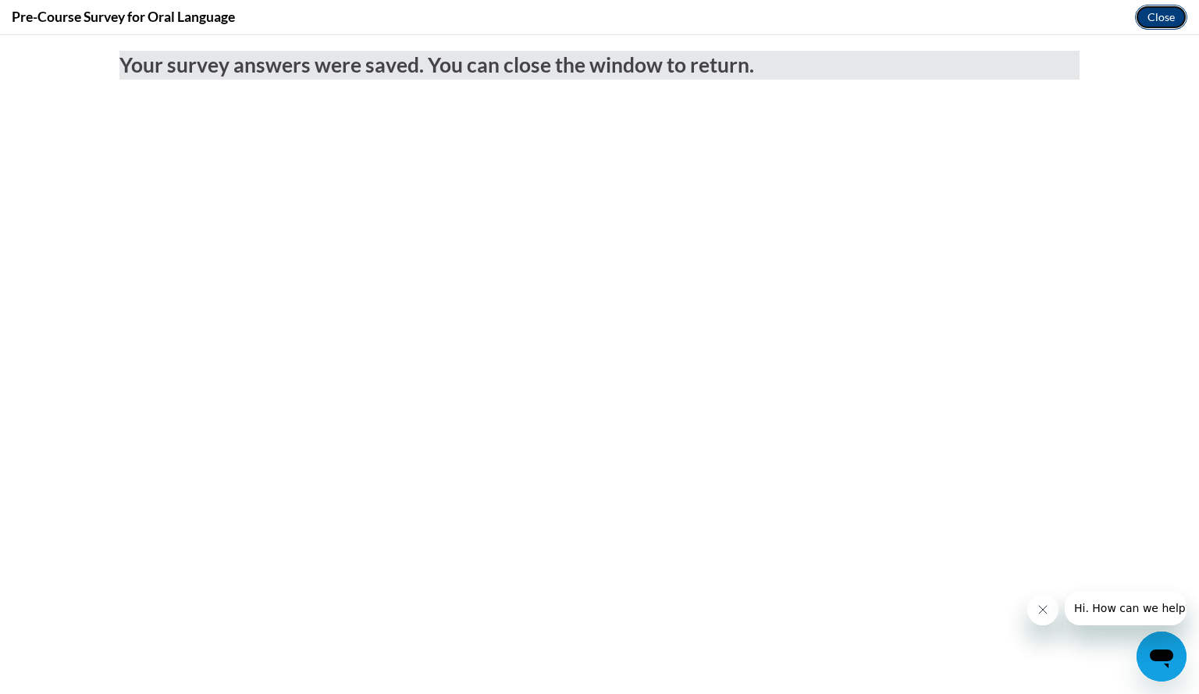
click at [1157, 17] on button "Close" at bounding box center [1161, 17] width 52 height 25
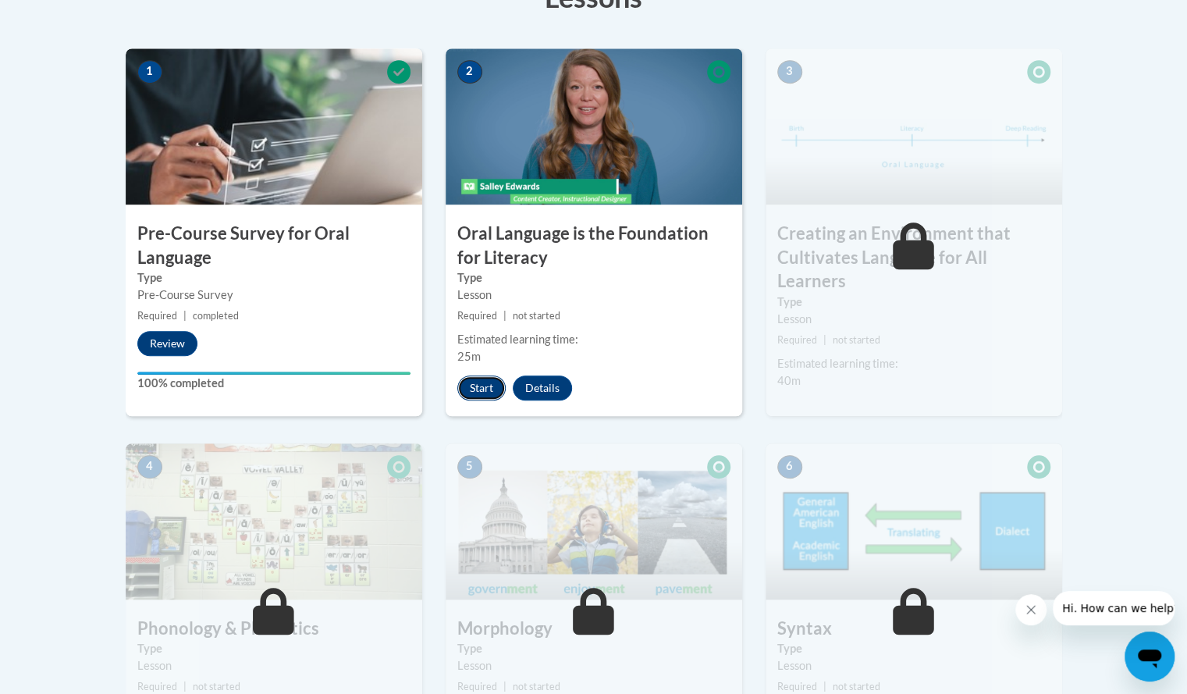
click at [484, 385] on button "Start" at bounding box center [481, 387] width 48 height 25
